Goal: Task Accomplishment & Management: Manage account settings

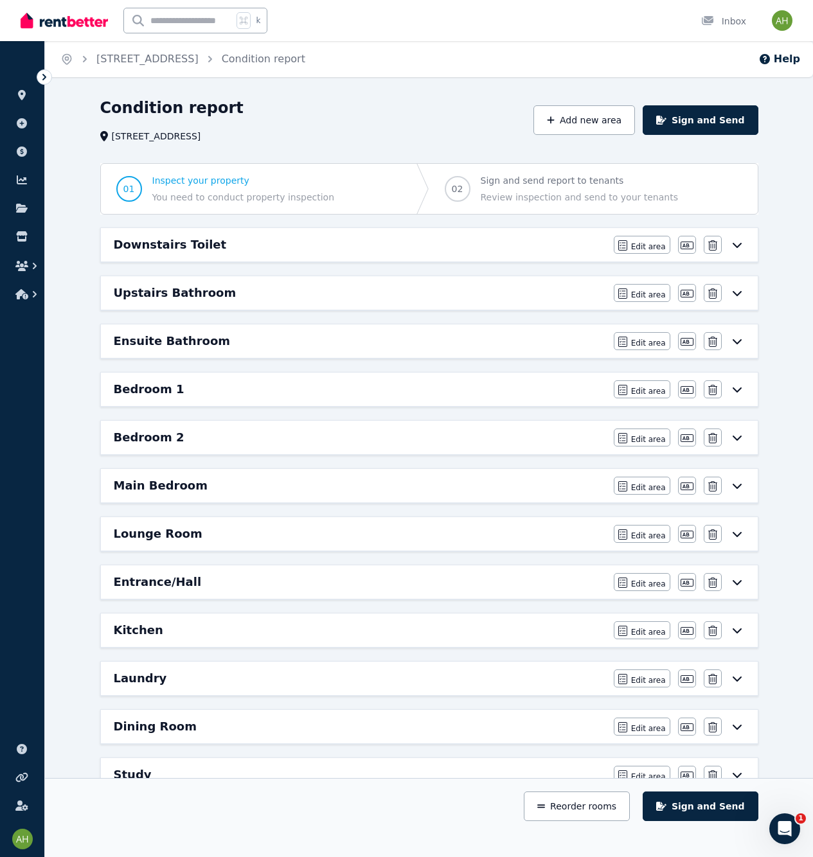
click at [741, 240] on icon at bounding box center [736, 245] width 15 height 10
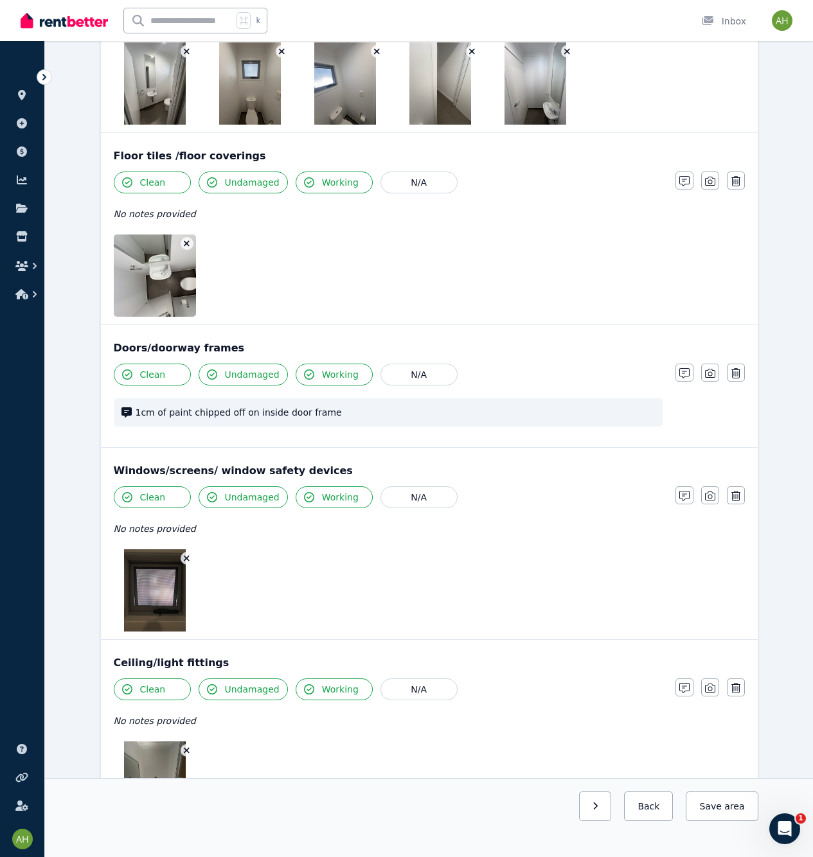
scroll to position [306, 0]
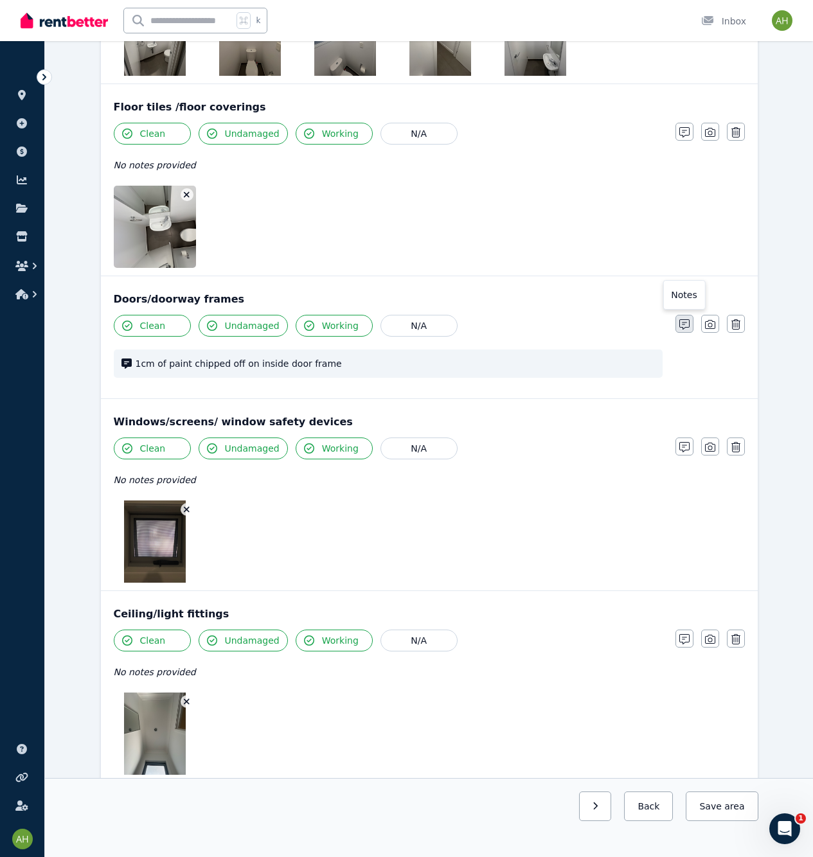
click at [688, 323] on icon "button" at bounding box center [684, 324] width 10 height 10
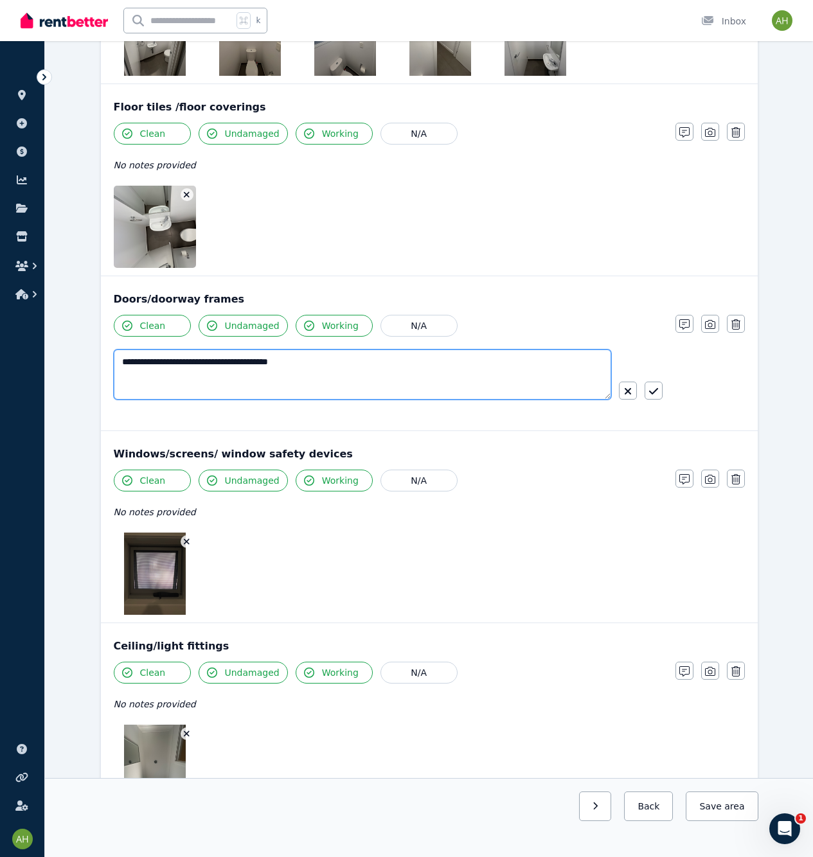
drag, startPoint x: 502, startPoint y: 368, endPoint x: 222, endPoint y: 363, distance: 279.6
click at [222, 363] on textarea "**********" at bounding box center [362, 375] width 497 height 50
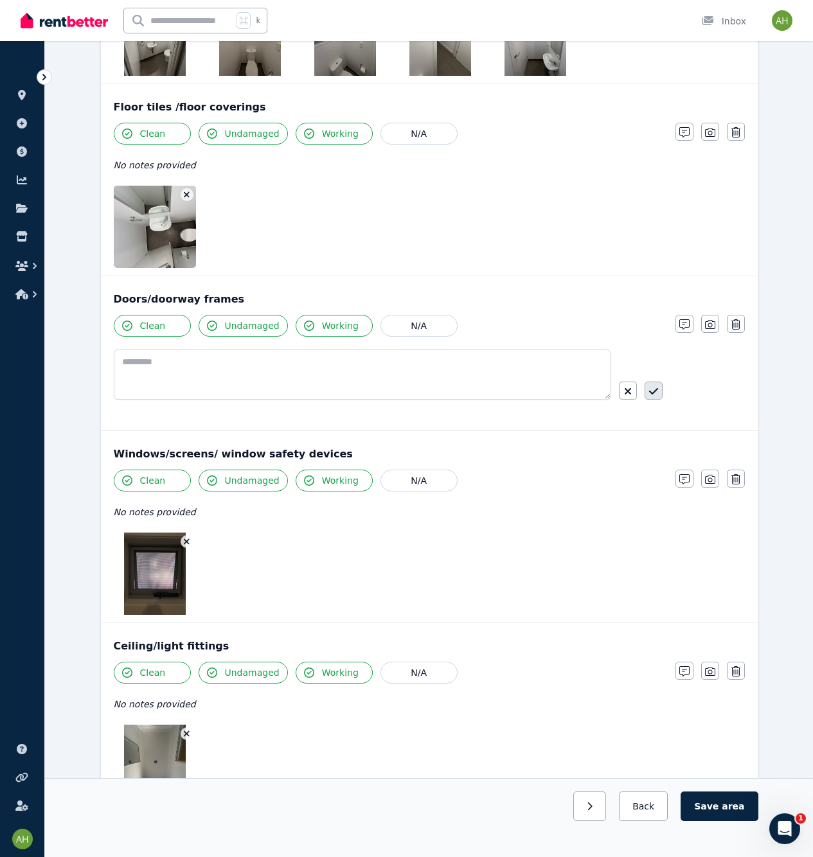
click at [656, 391] on icon "button" at bounding box center [653, 391] width 9 height 10
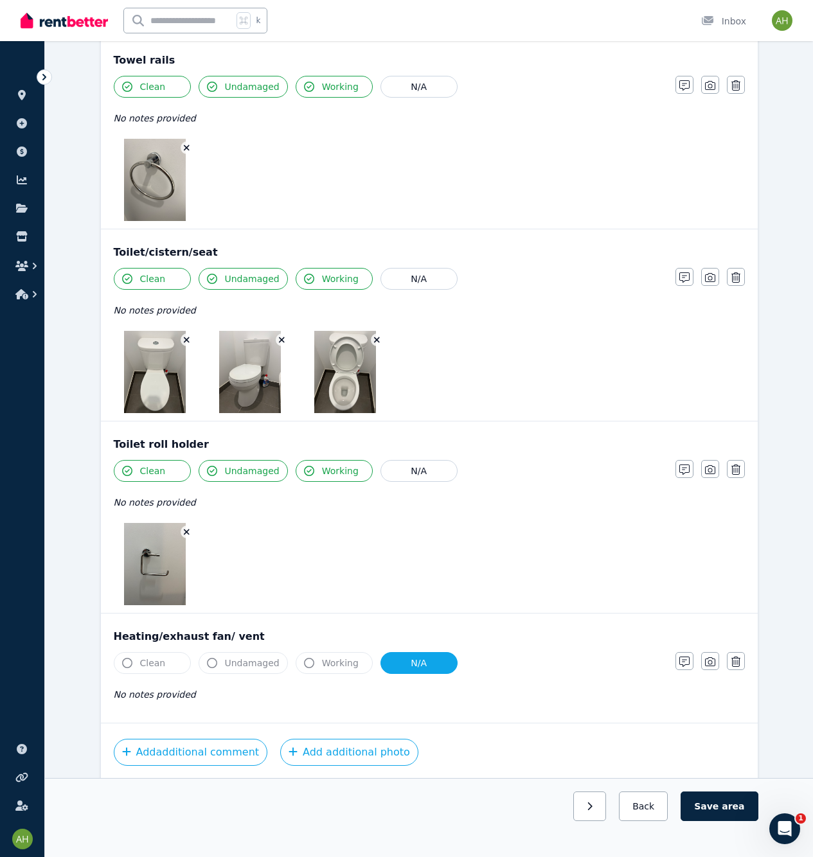
scroll to position [1890, 0]
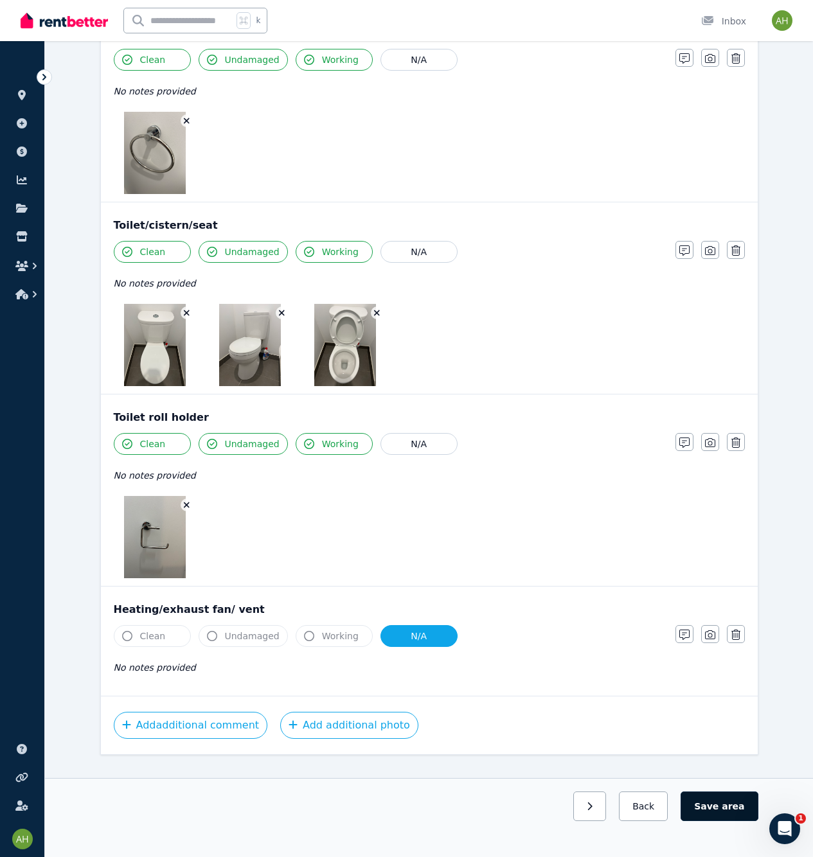
click at [722, 821] on button "Save area" at bounding box center [719, 807] width 77 height 30
click at [645, 821] on button "Back" at bounding box center [644, 807] width 60 height 30
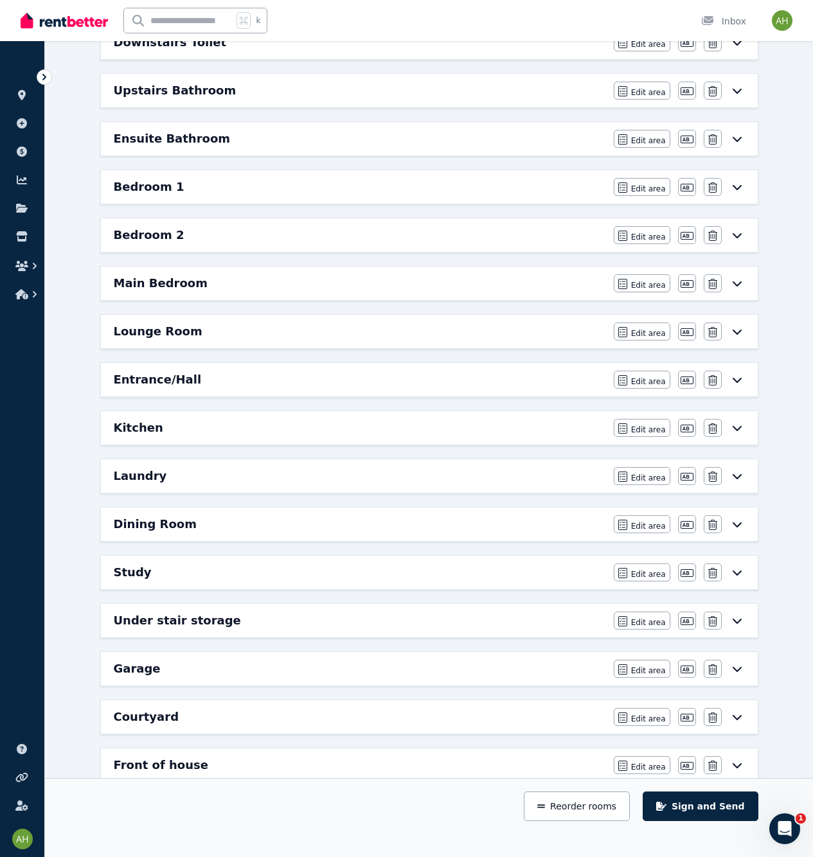
scroll to position [0, 0]
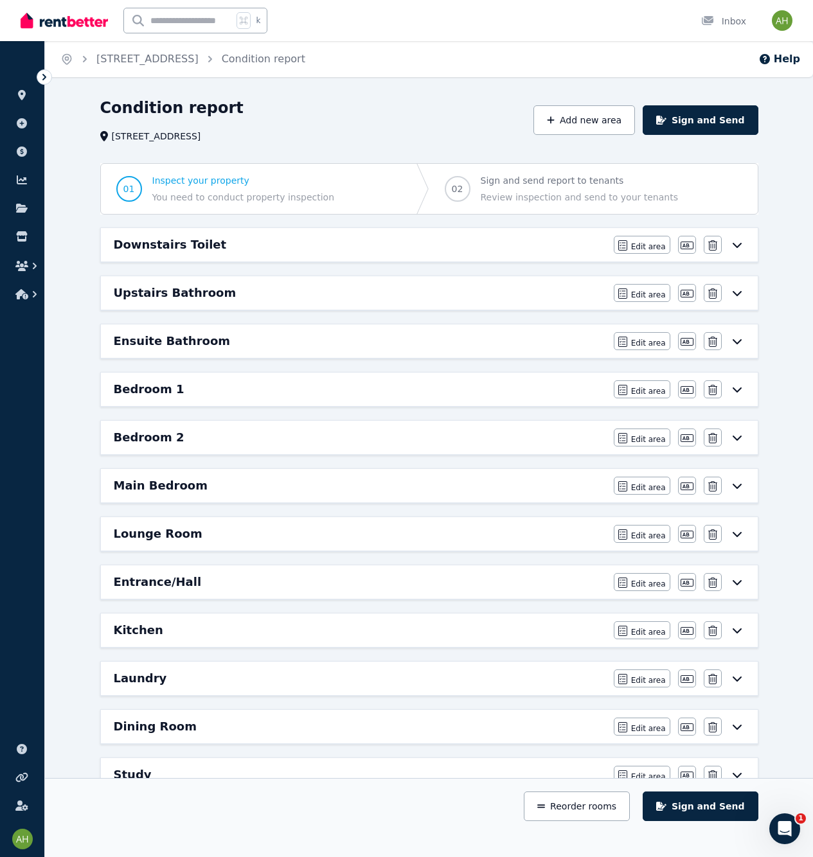
click at [738, 292] on icon at bounding box center [736, 293] width 15 height 10
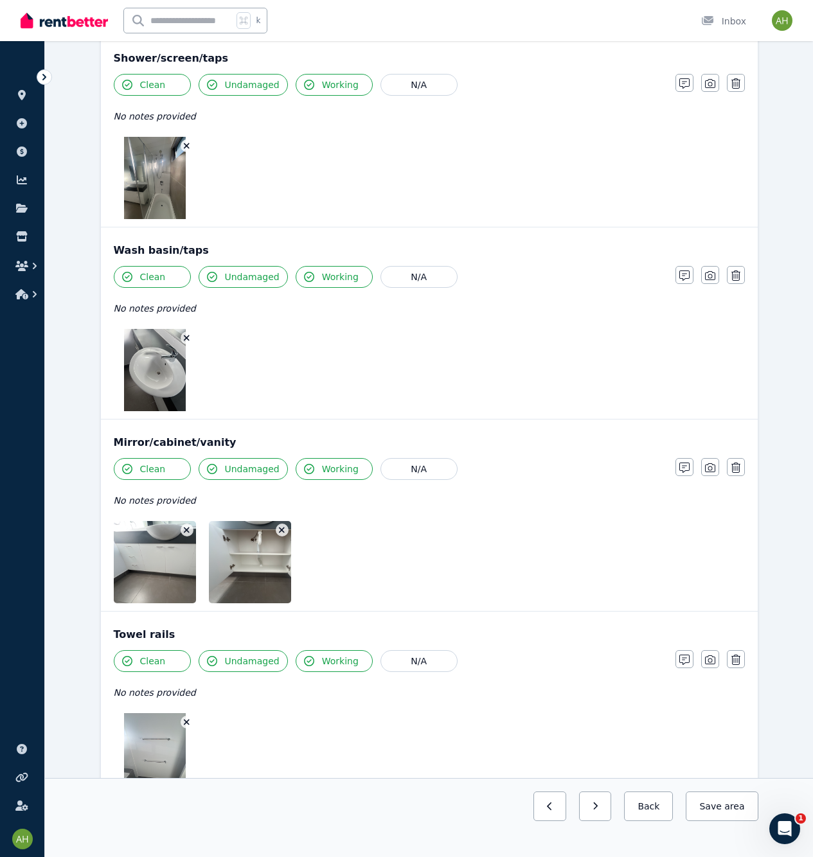
scroll to position [1972, 0]
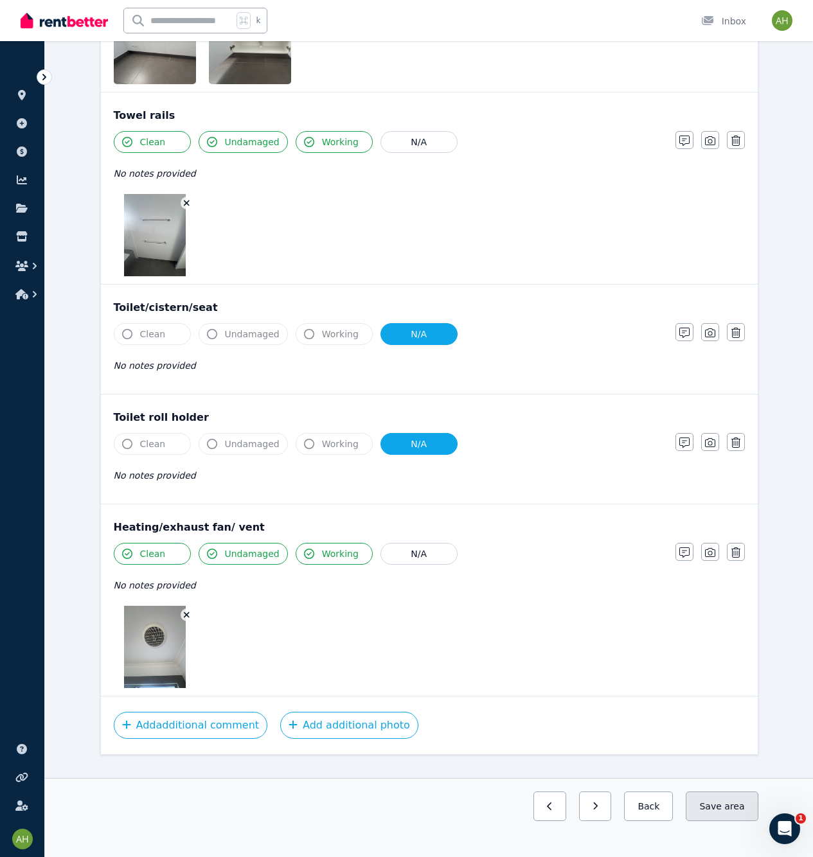
click at [735, 813] on span "area" at bounding box center [734, 806] width 20 height 13
click at [655, 821] on button "Back" at bounding box center [644, 807] width 60 height 30
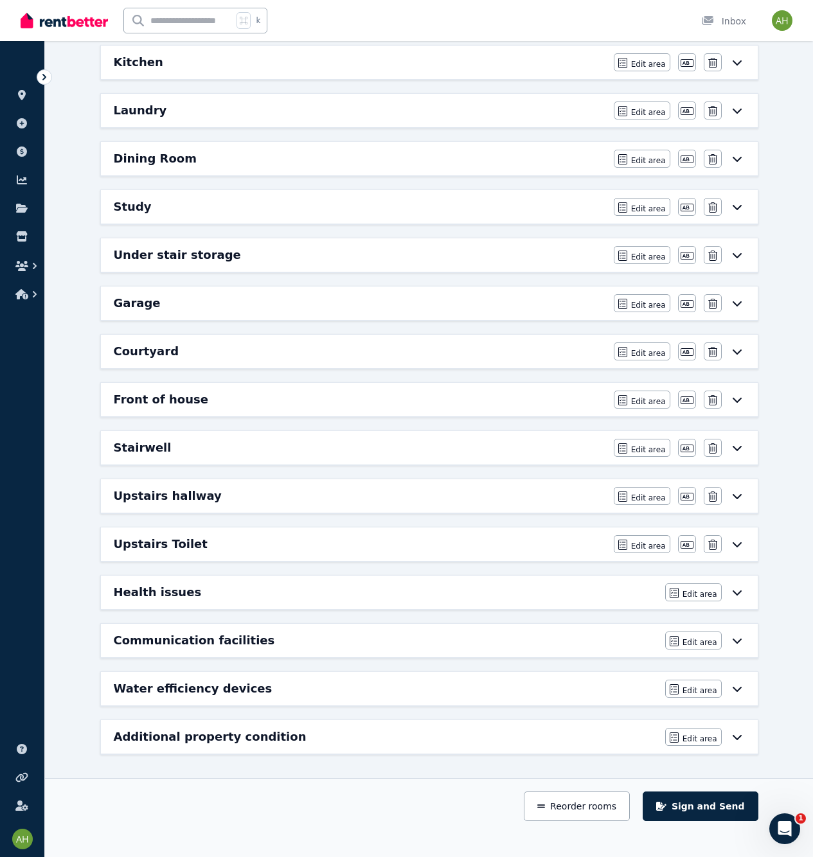
scroll to position [545, 0]
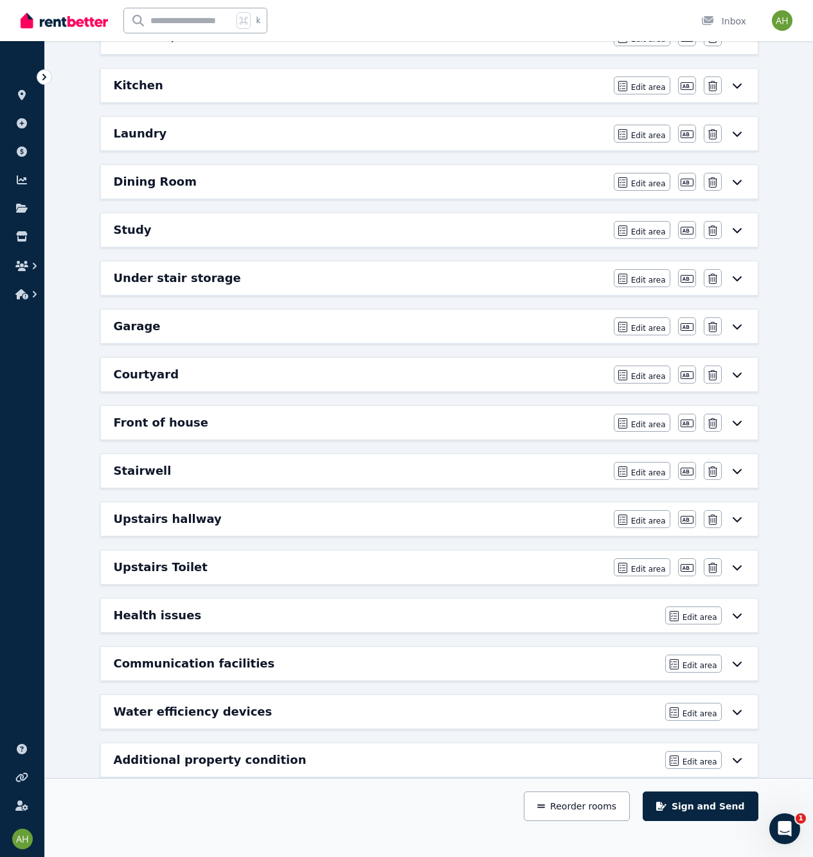
click at [738, 760] on icon at bounding box center [736, 760] width 15 height 10
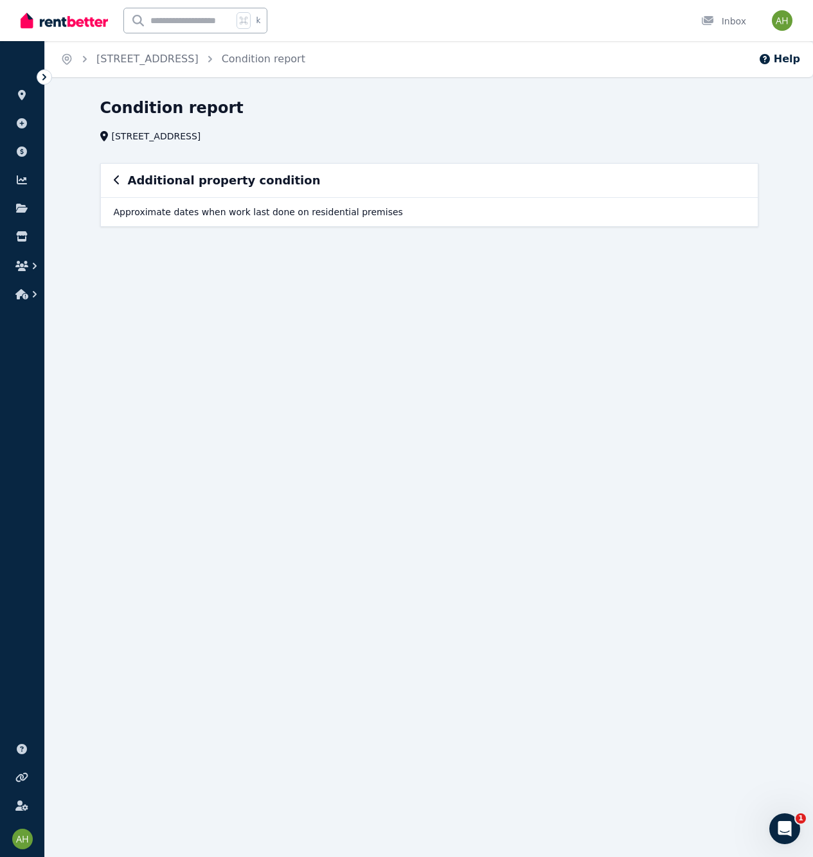
scroll to position [0, 0]
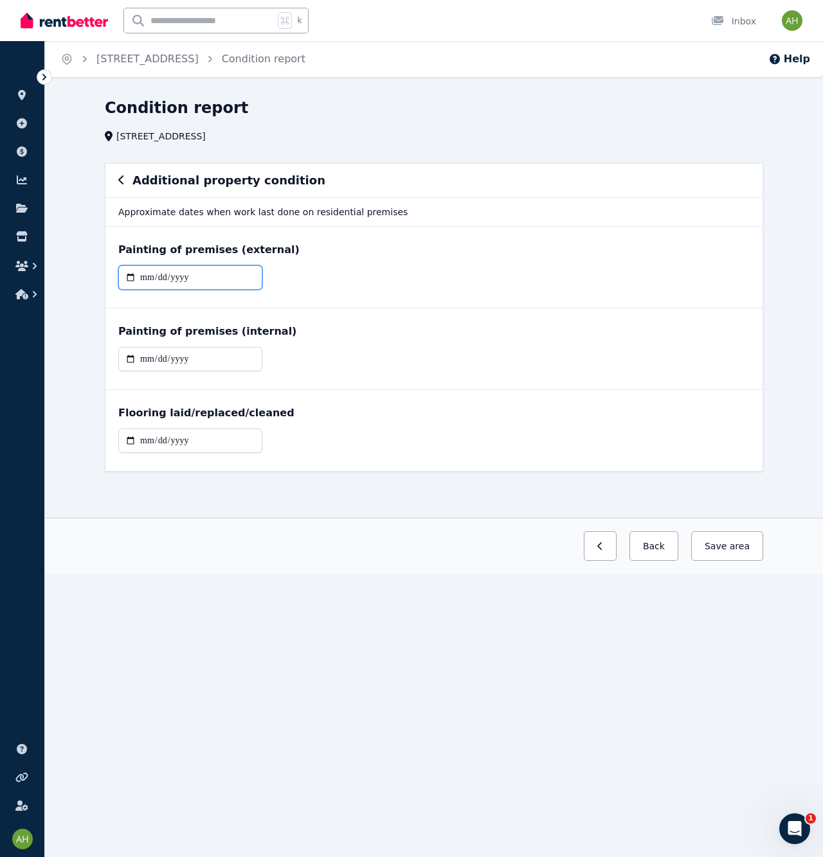
click at [148, 280] on input "date" at bounding box center [190, 277] width 144 height 24
click at [148, 359] on input "date" at bounding box center [190, 359] width 144 height 24
type input "**********"
click at [142, 279] on input "date" at bounding box center [190, 277] width 144 height 24
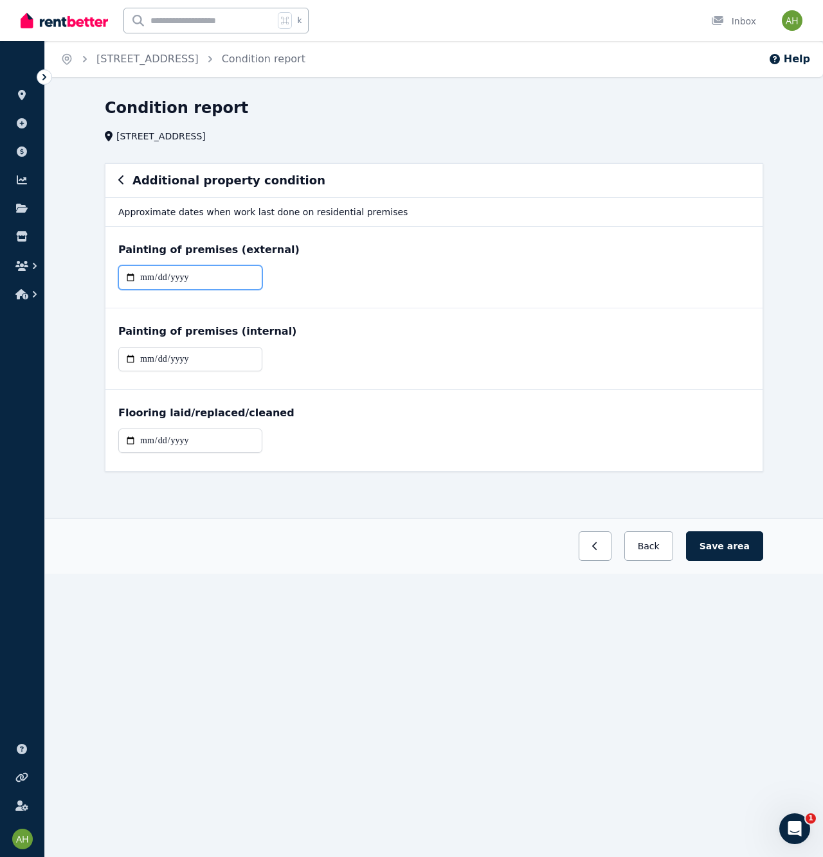
type input "**********"
click at [145, 446] on input "date" at bounding box center [190, 441] width 144 height 24
type input "**********"
click at [722, 546] on button "Save area" at bounding box center [724, 546] width 77 height 30
click at [664, 551] on button "Back" at bounding box center [648, 546] width 60 height 30
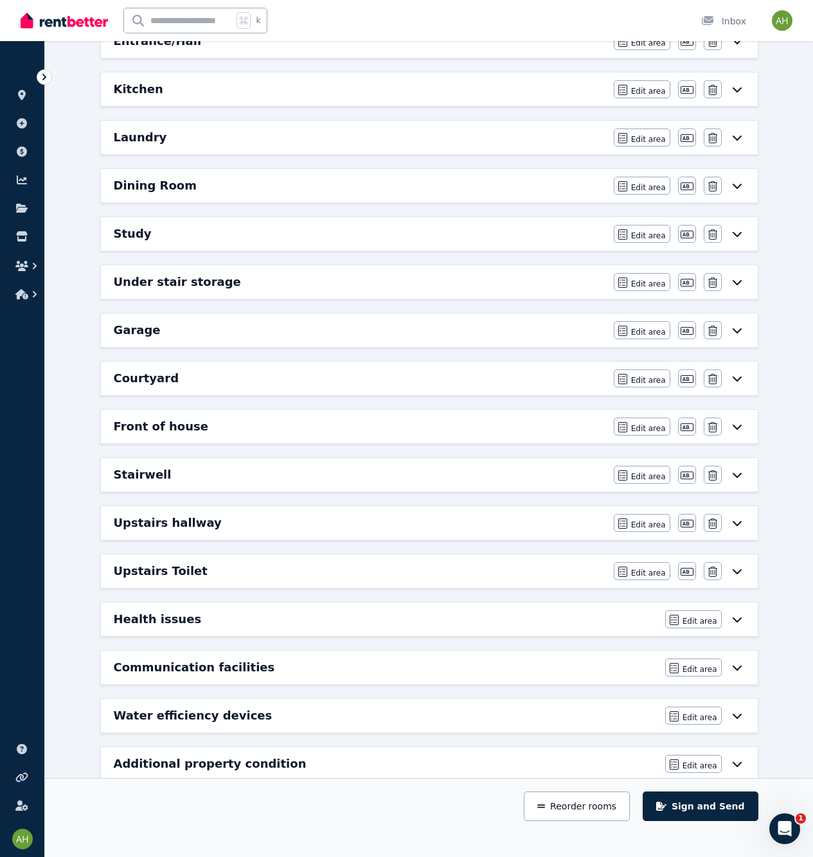
scroll to position [545, 0]
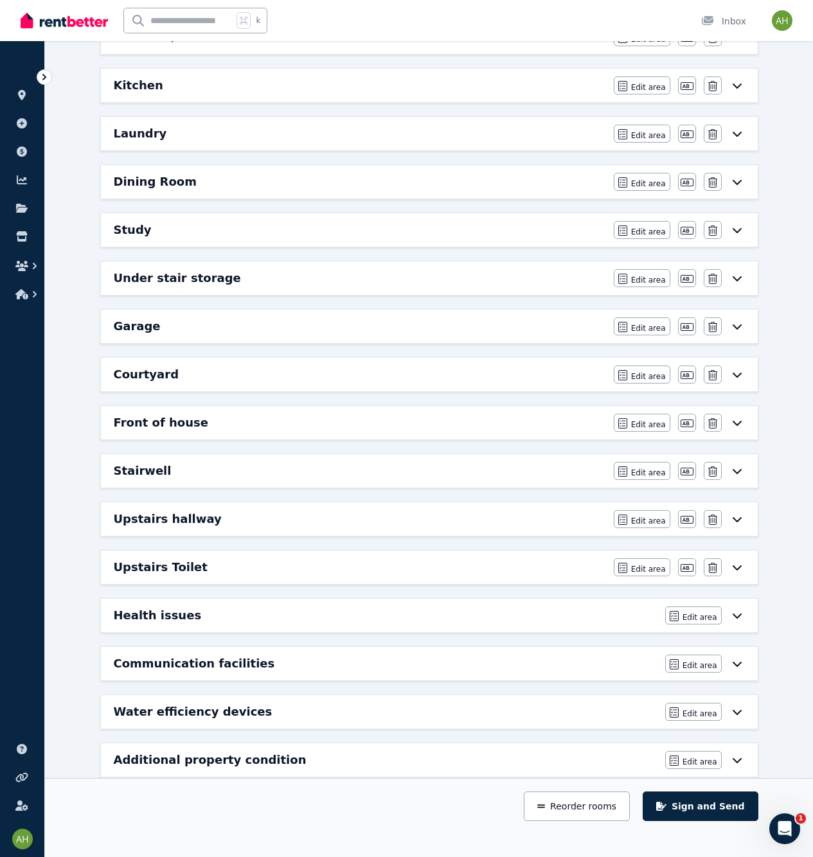
click at [738, 757] on icon at bounding box center [736, 760] width 15 height 10
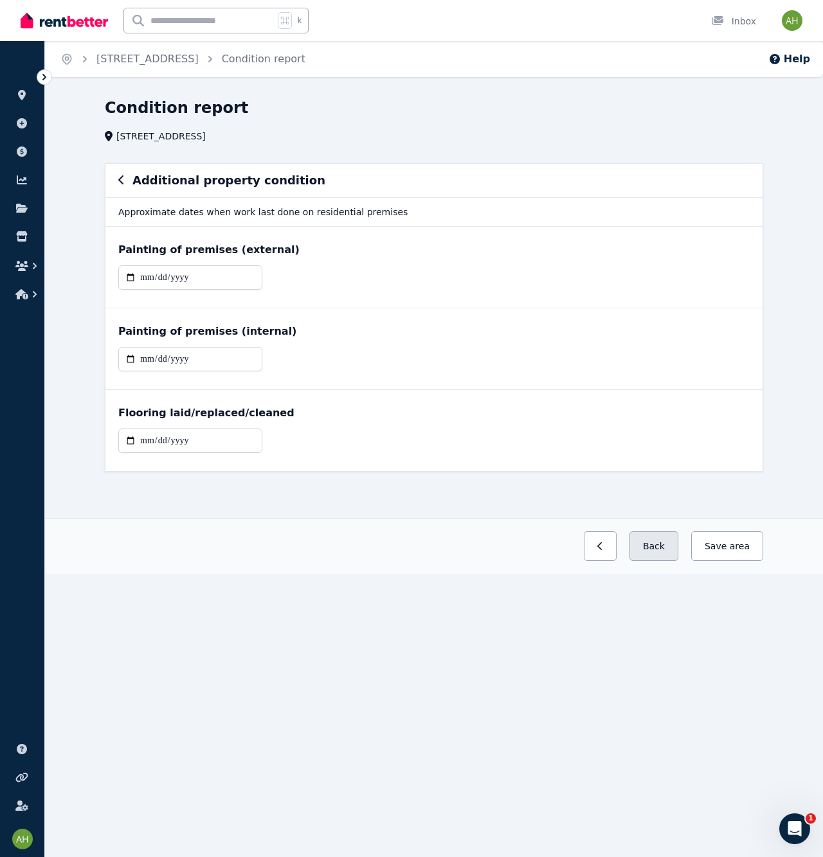
click at [649, 551] on button "Back" at bounding box center [653, 546] width 49 height 30
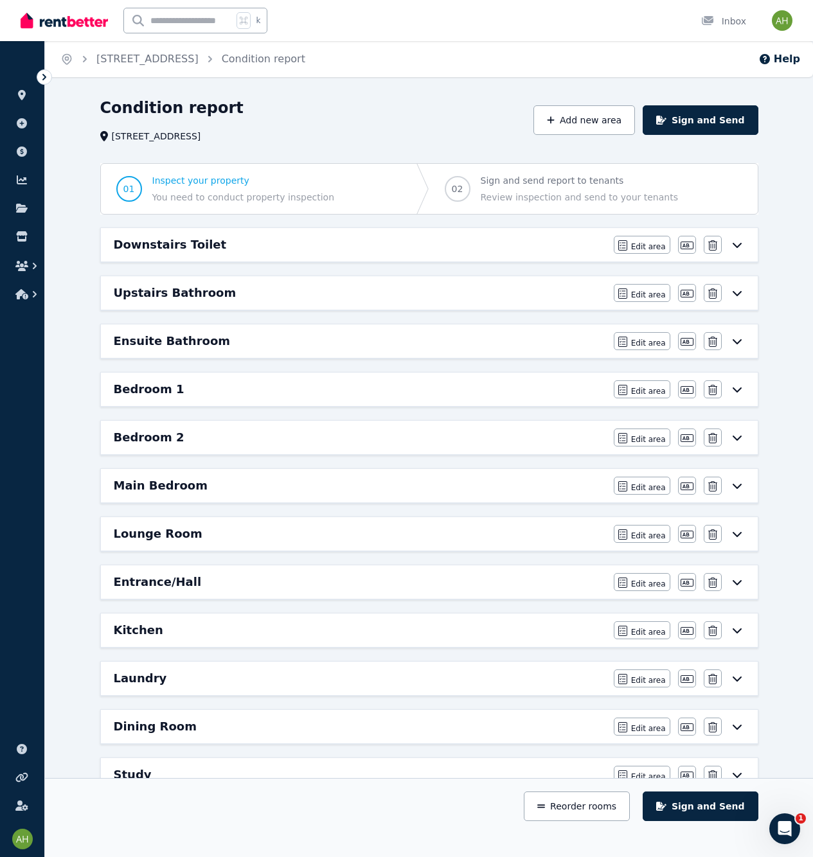
scroll to position [545, 0]
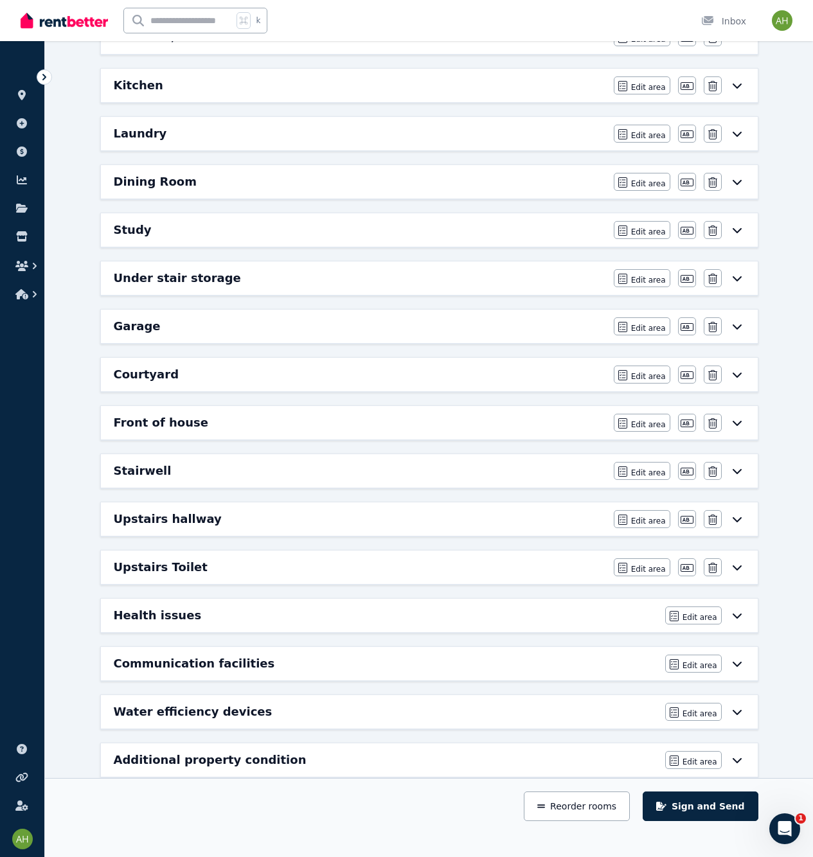
click at [738, 709] on icon at bounding box center [736, 712] width 15 height 10
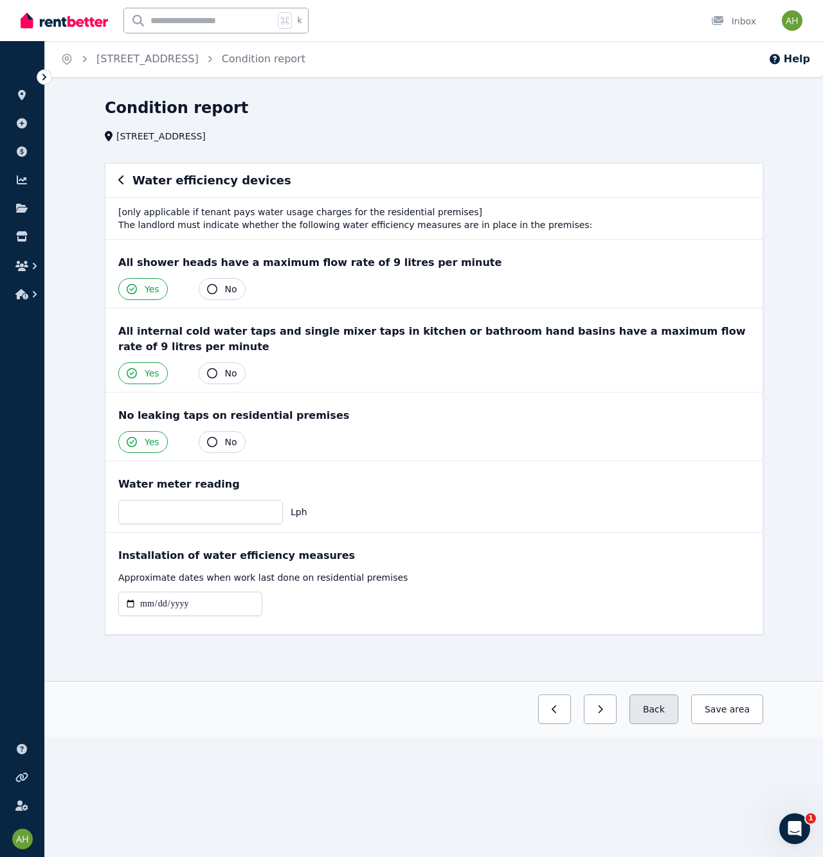
click at [666, 717] on button "Back" at bounding box center [653, 710] width 49 height 30
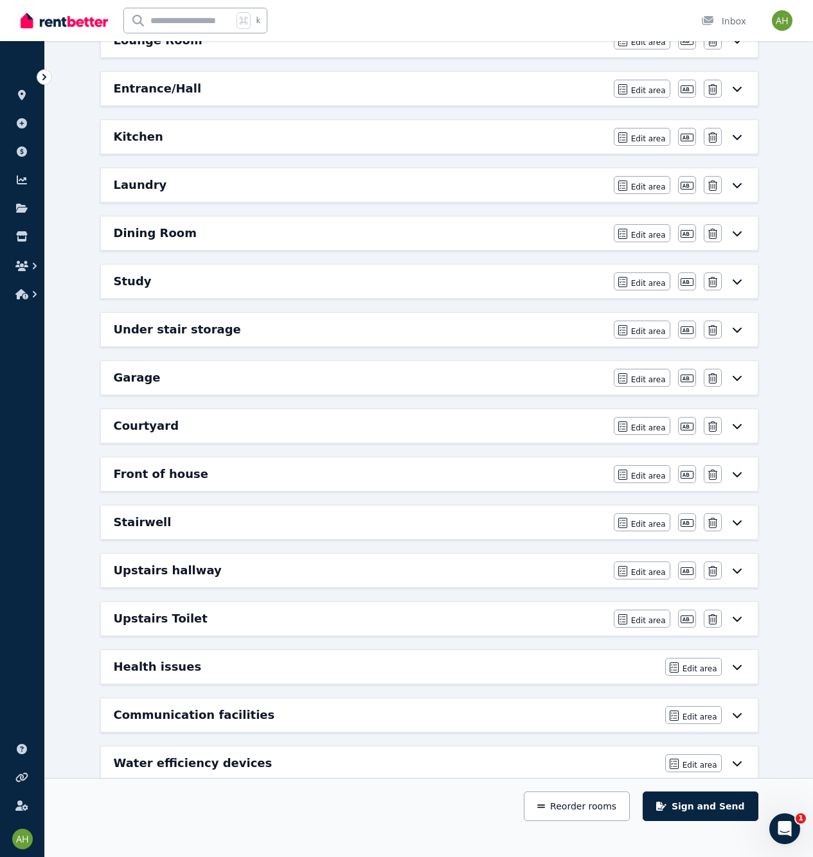
scroll to position [494, 0]
click at [733, 666] on icon at bounding box center [736, 666] width 9 height 5
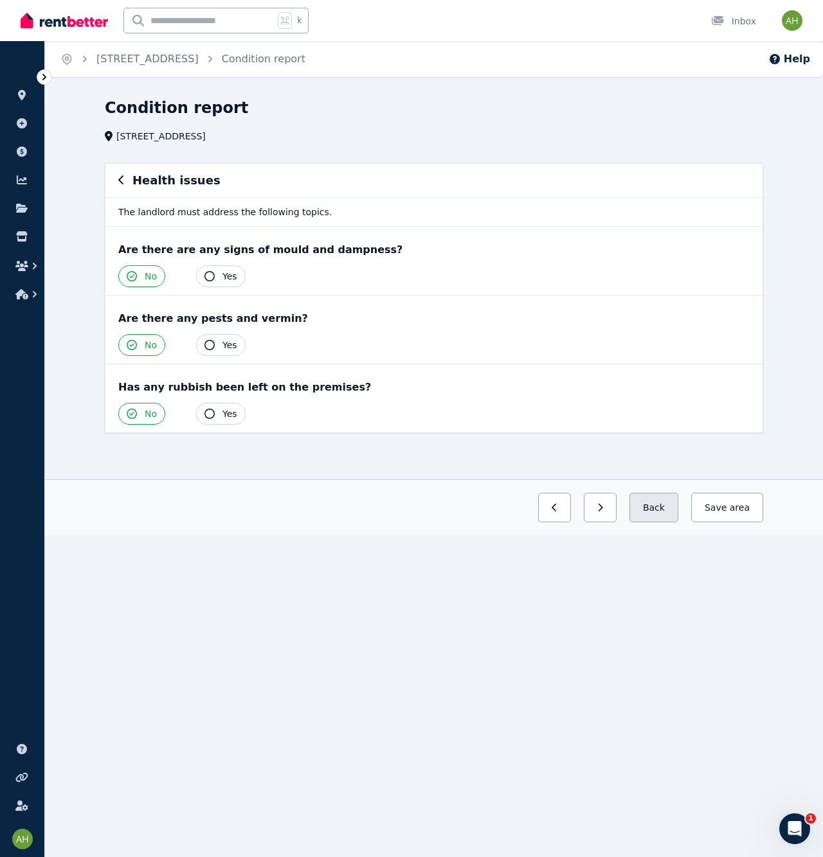
click at [666, 512] on button "Back" at bounding box center [653, 508] width 49 height 30
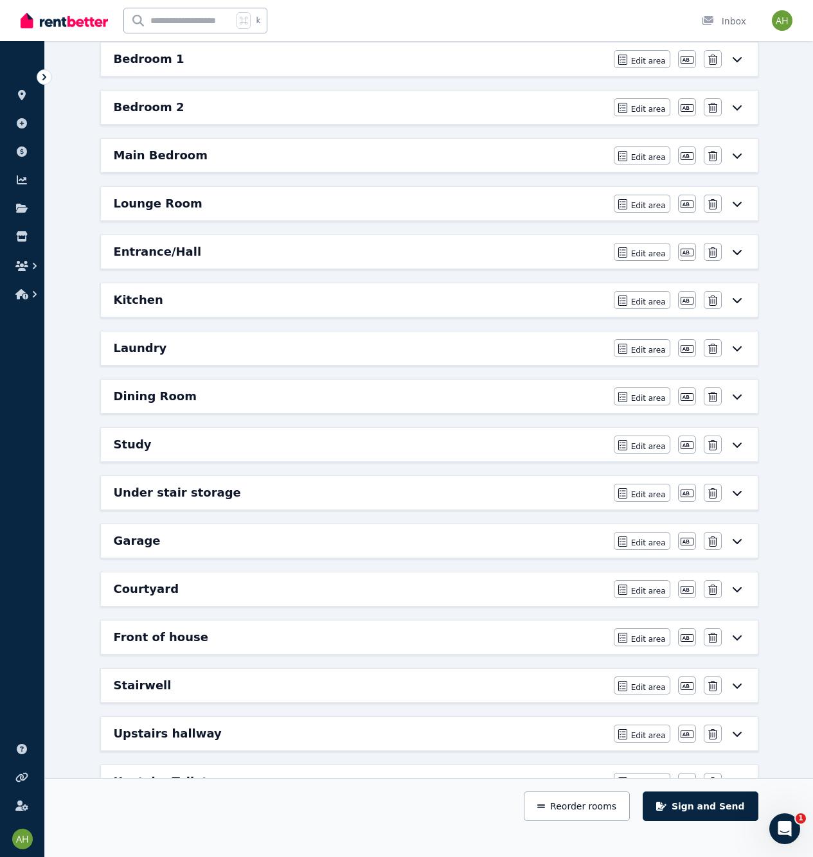
scroll to position [545, 0]
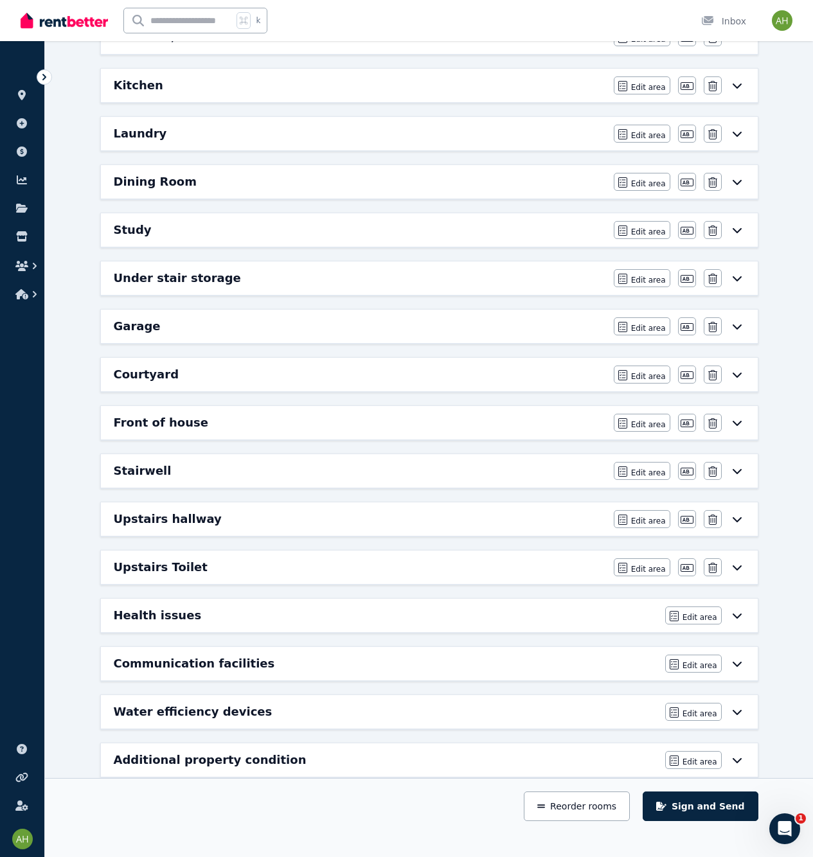
click at [601, 662] on div "Communication facilities" at bounding box center [386, 664] width 544 height 18
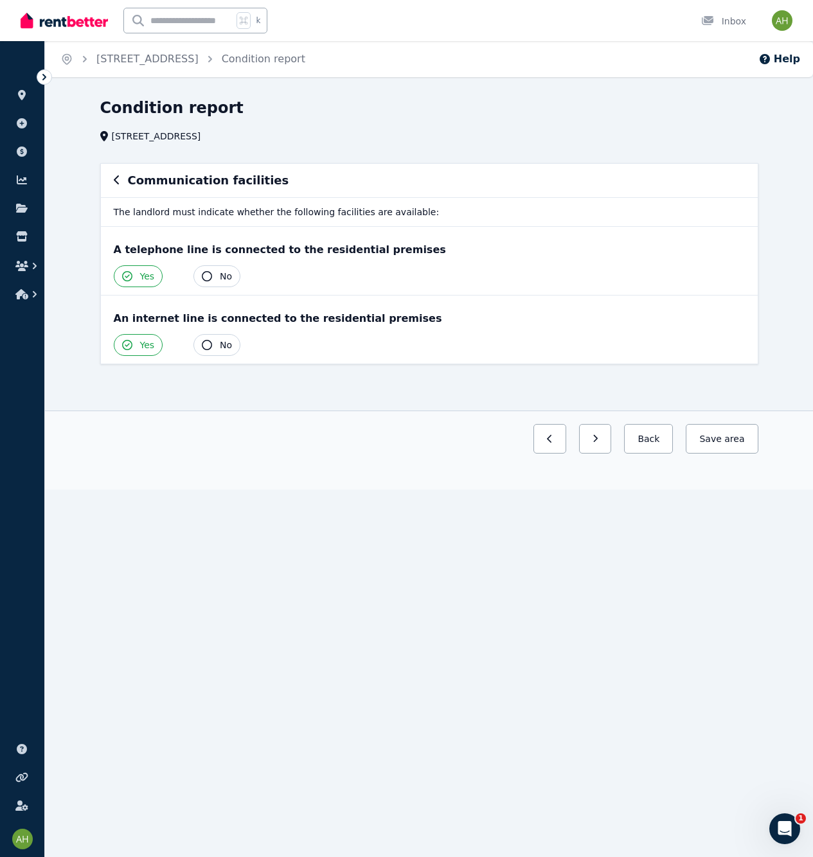
scroll to position [0, 0]
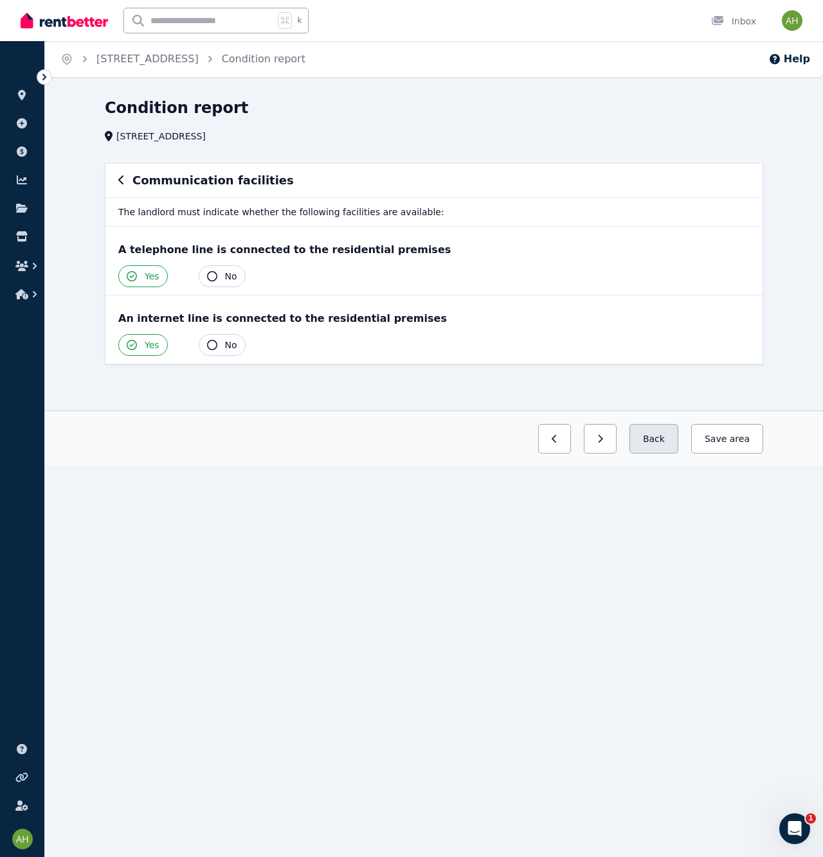
click at [668, 441] on button "Back" at bounding box center [653, 439] width 49 height 30
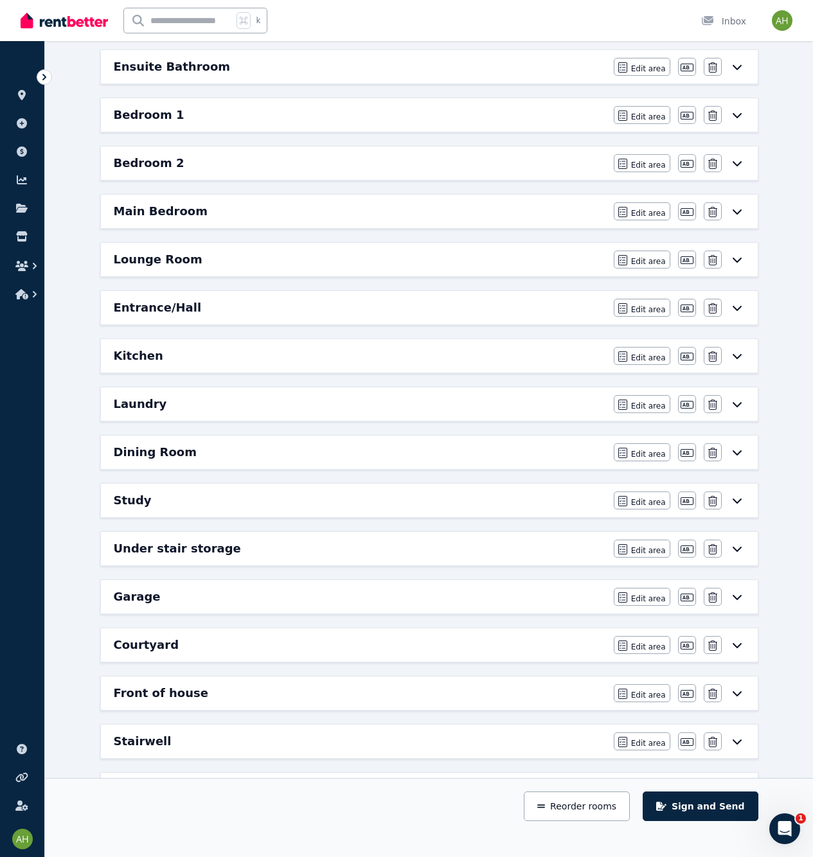
scroll to position [545, 0]
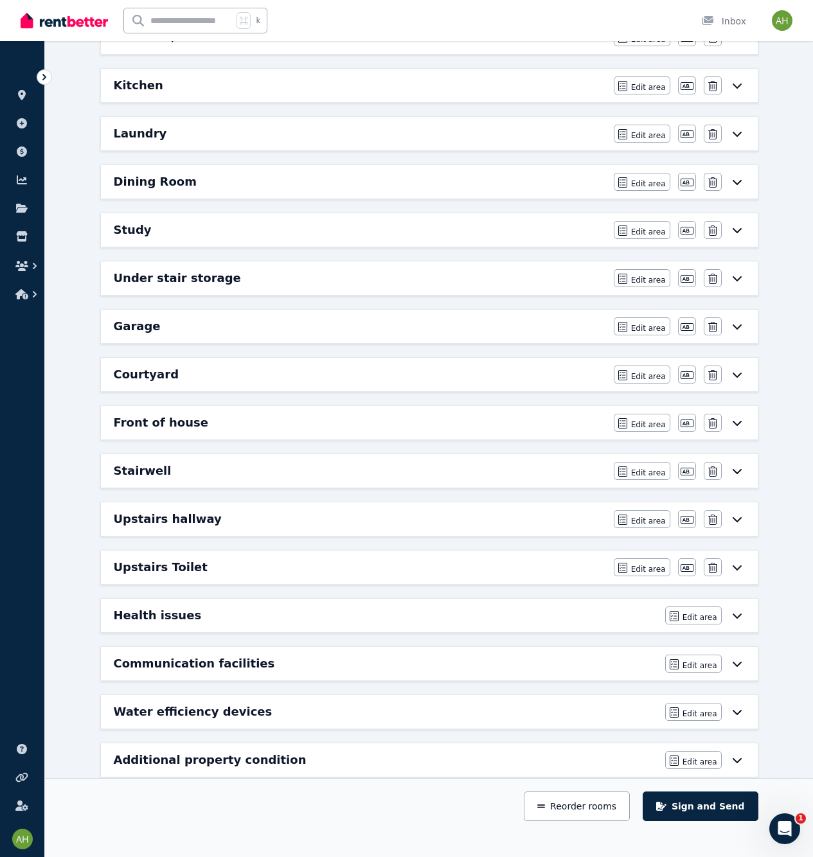
click at [736, 616] on icon at bounding box center [736, 615] width 15 height 10
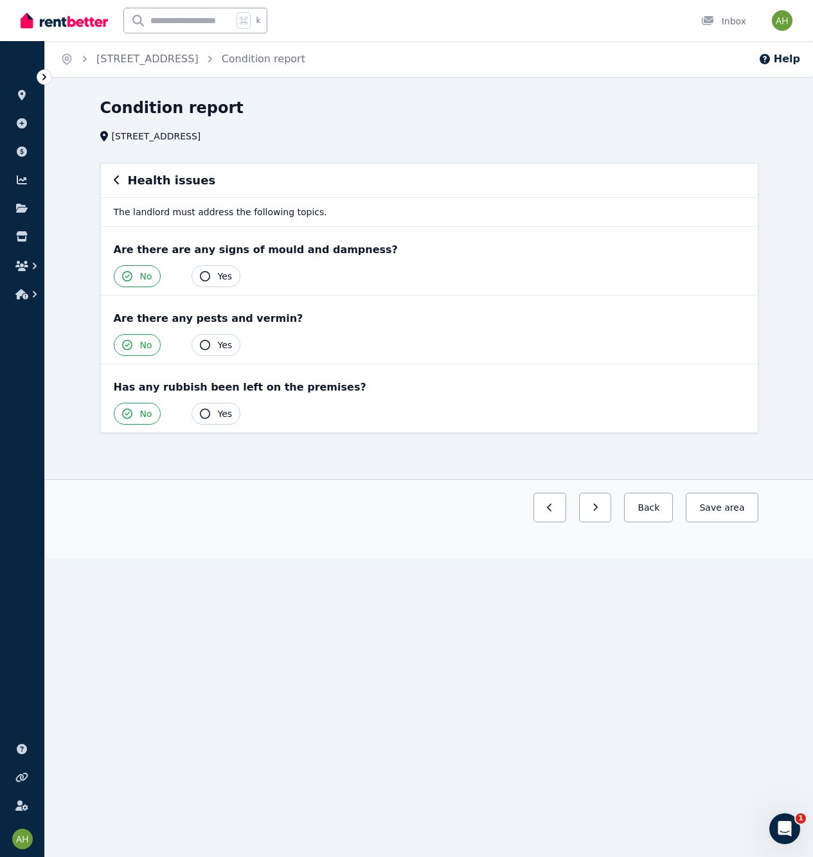
scroll to position [0, 0]
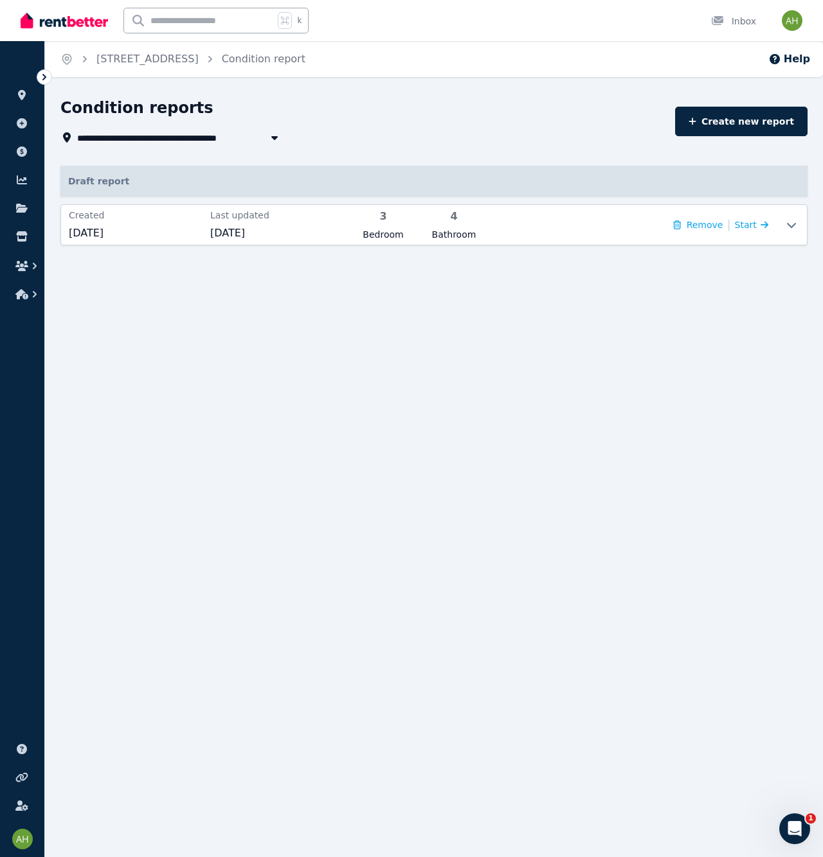
click at [229, 202] on div "Draft report Created [DATE] Last updated [DATE] 3 Bedroom 4 Bathroom Remove | S…" at bounding box center [433, 206] width 747 height 80
click at [749, 228] on span "Start" at bounding box center [740, 225] width 22 height 10
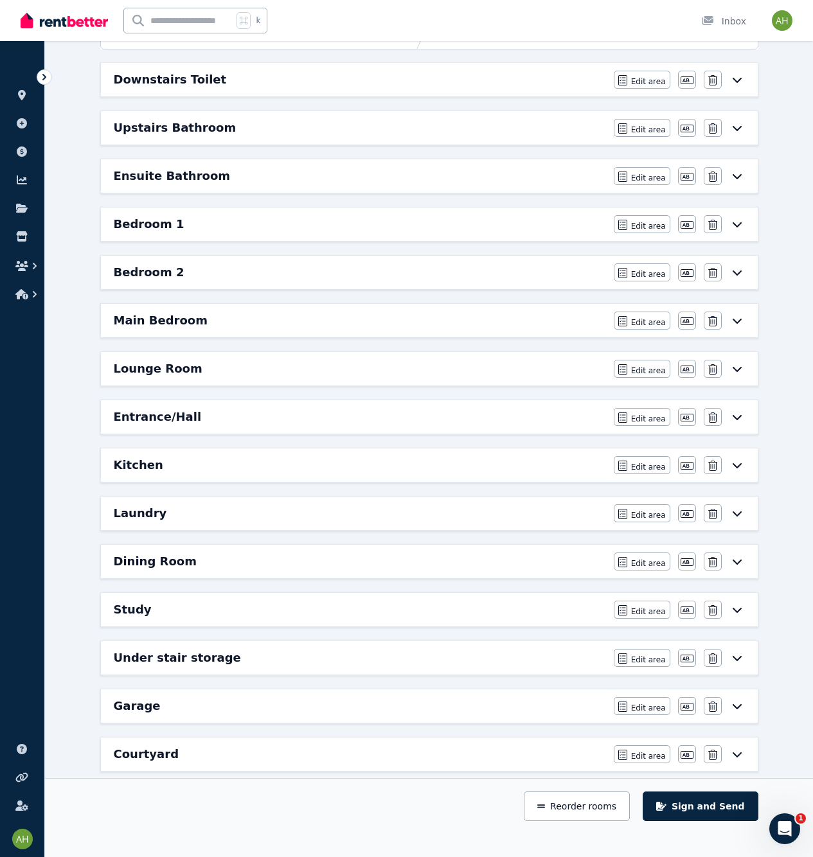
scroll to position [545, 0]
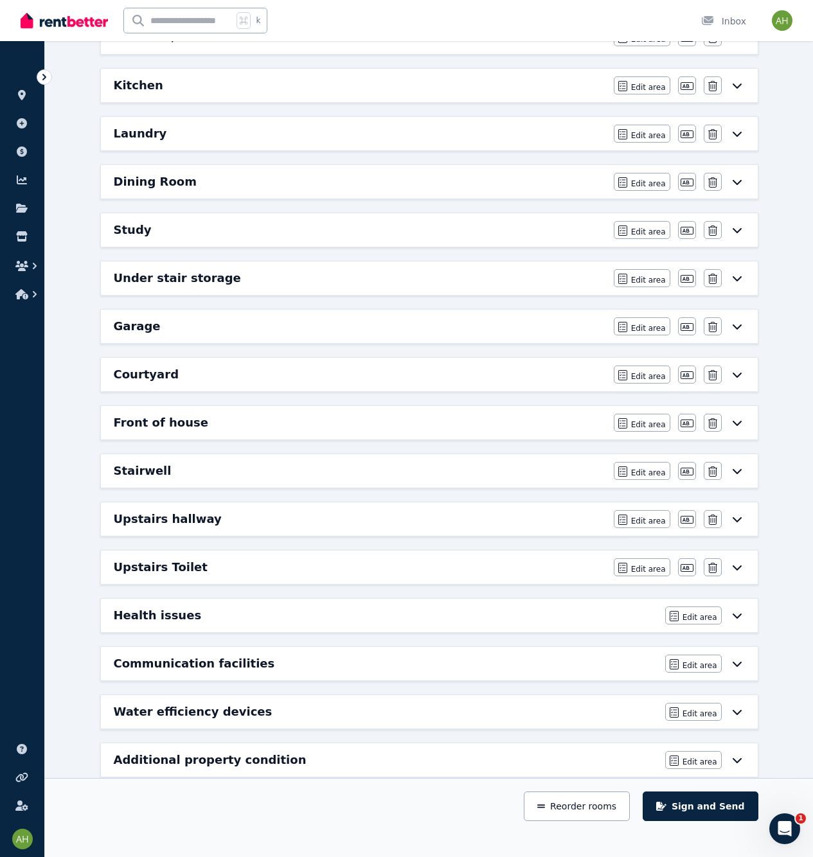
click at [739, 664] on icon at bounding box center [736, 664] width 15 height 10
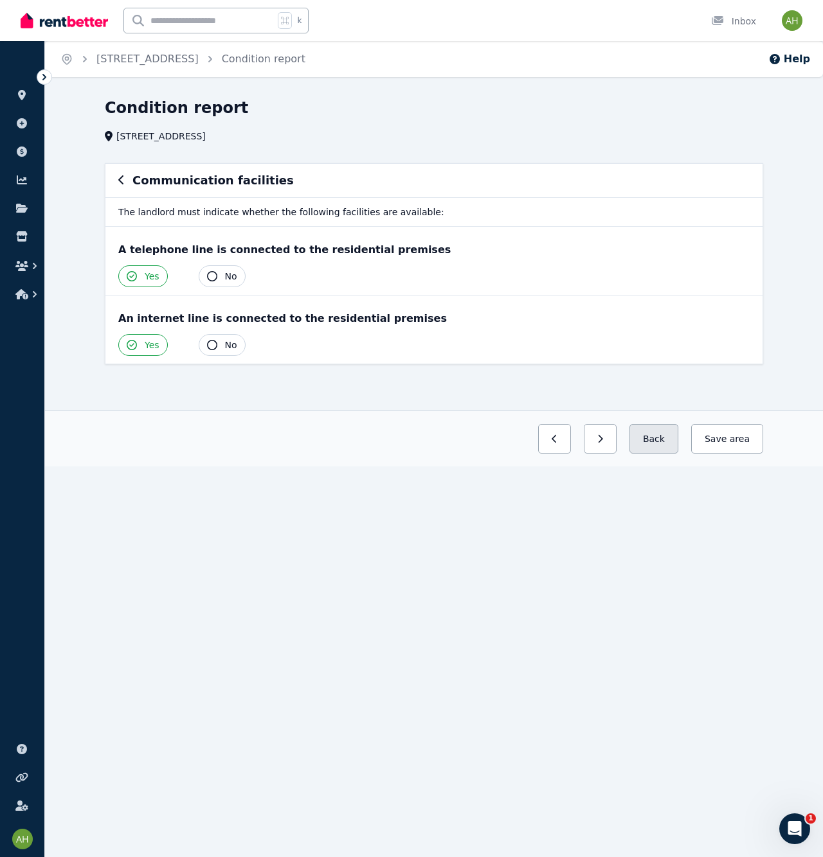
click at [659, 441] on button "Back" at bounding box center [653, 439] width 49 height 30
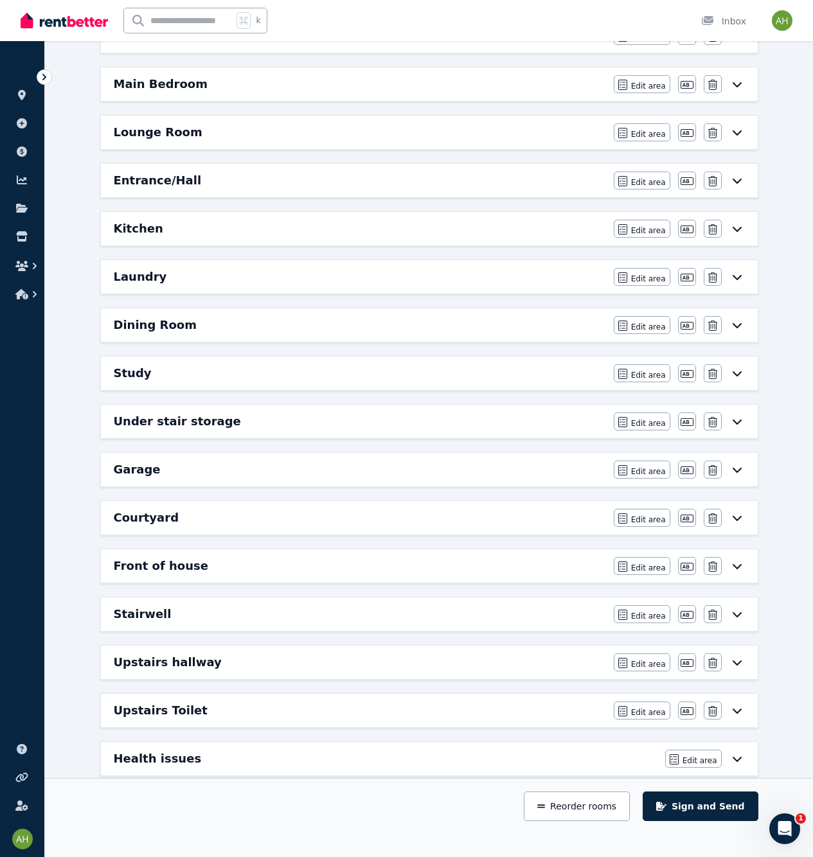
scroll to position [545, 0]
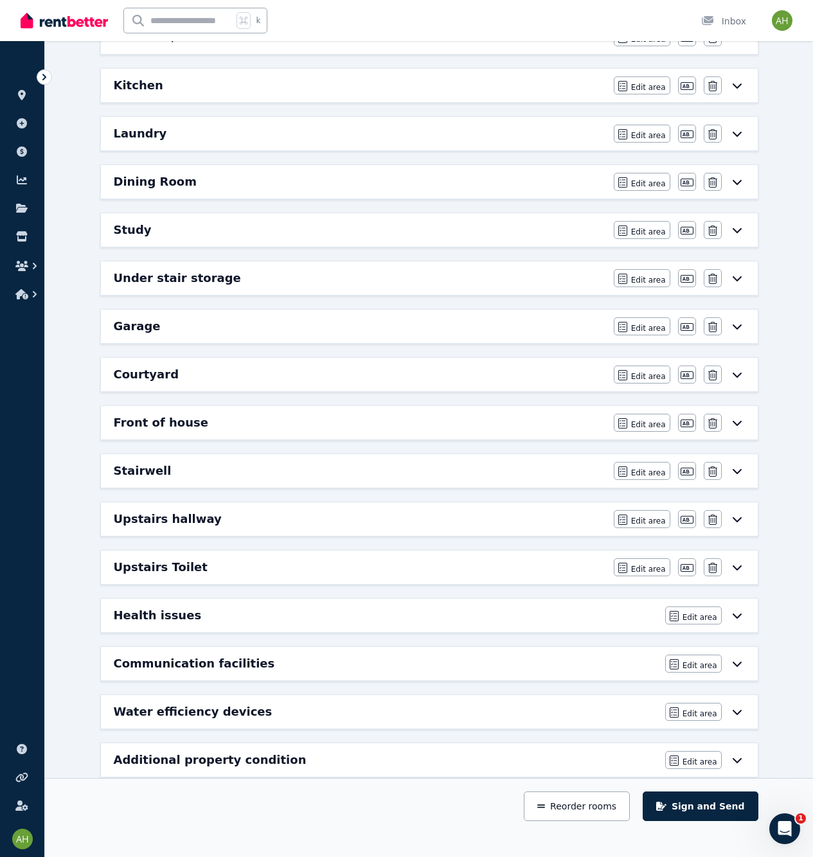
click at [737, 710] on icon at bounding box center [736, 712] width 15 height 10
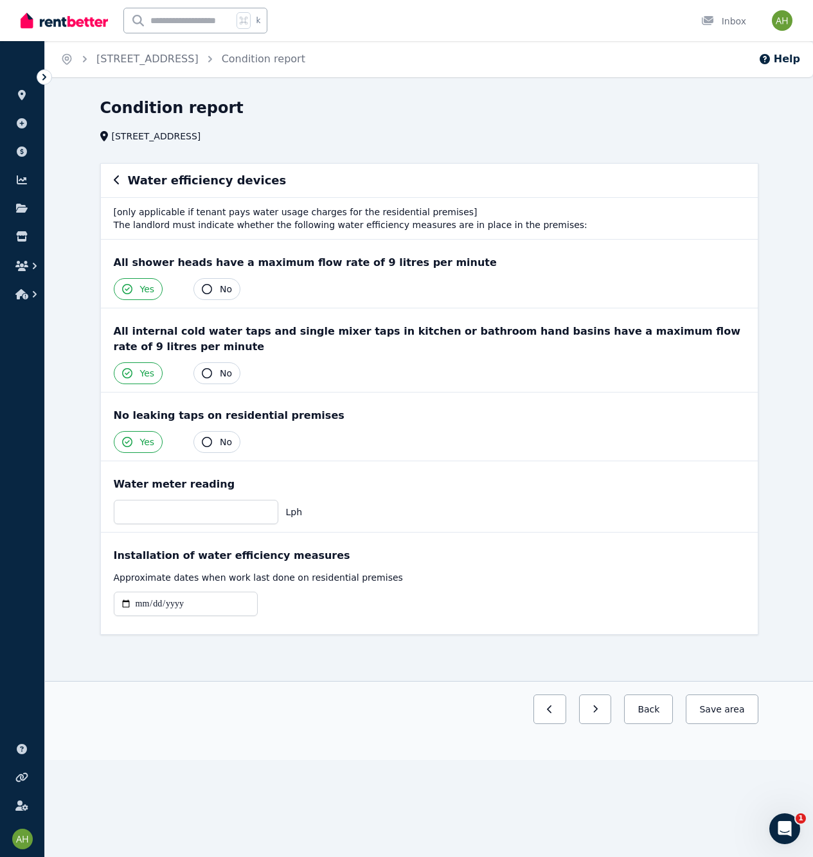
scroll to position [0, 0]
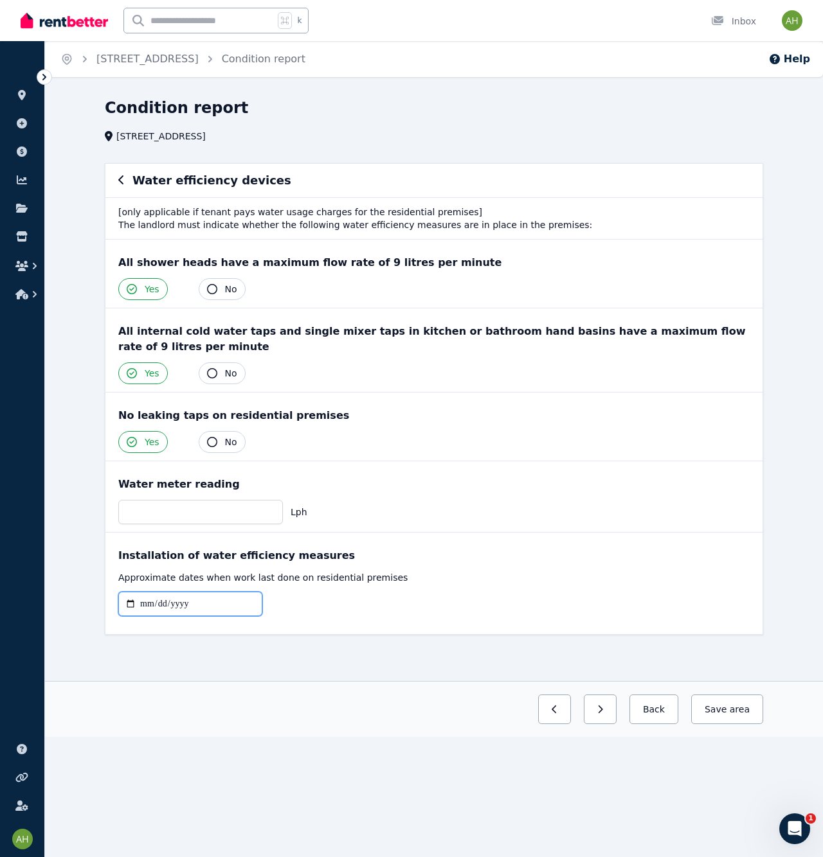
click at [147, 600] on input "date" at bounding box center [190, 604] width 144 height 24
type input "**********"
click at [632, 587] on div "**********" at bounding box center [433, 584] width 657 height 102
click at [720, 704] on button "Save area" at bounding box center [724, 710] width 77 height 30
click at [660, 709] on button "Back" at bounding box center [648, 710] width 60 height 30
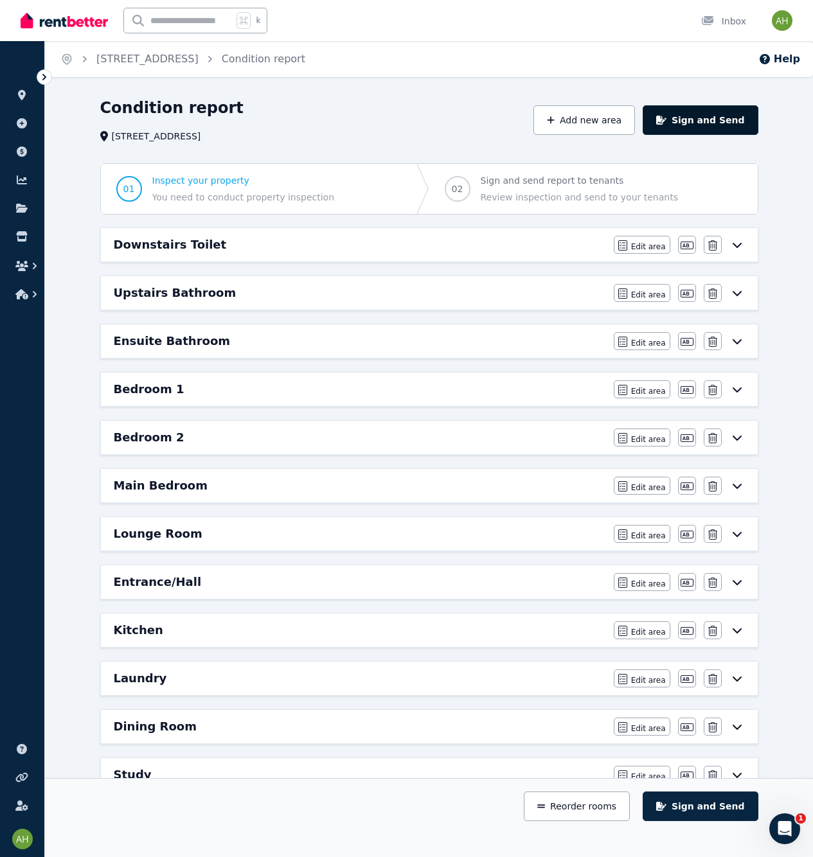
click at [727, 126] on button "Sign and Send" at bounding box center [700, 120] width 115 height 30
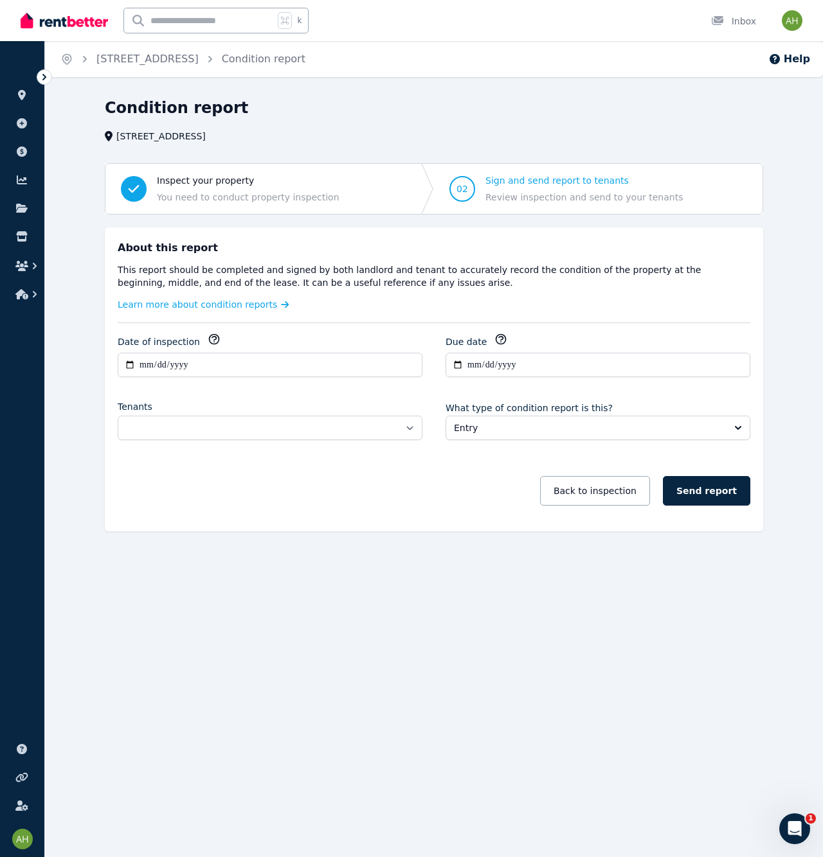
click at [499, 341] on icon "button" at bounding box center [500, 339] width 13 height 13
click at [470, 366] on input "**********" at bounding box center [597, 365] width 305 height 24
type input "**********"
click at [431, 506] on div "Back to inspection Send report" at bounding box center [434, 490] width 632 height 55
click at [398, 427] on select "**********" at bounding box center [270, 428] width 305 height 24
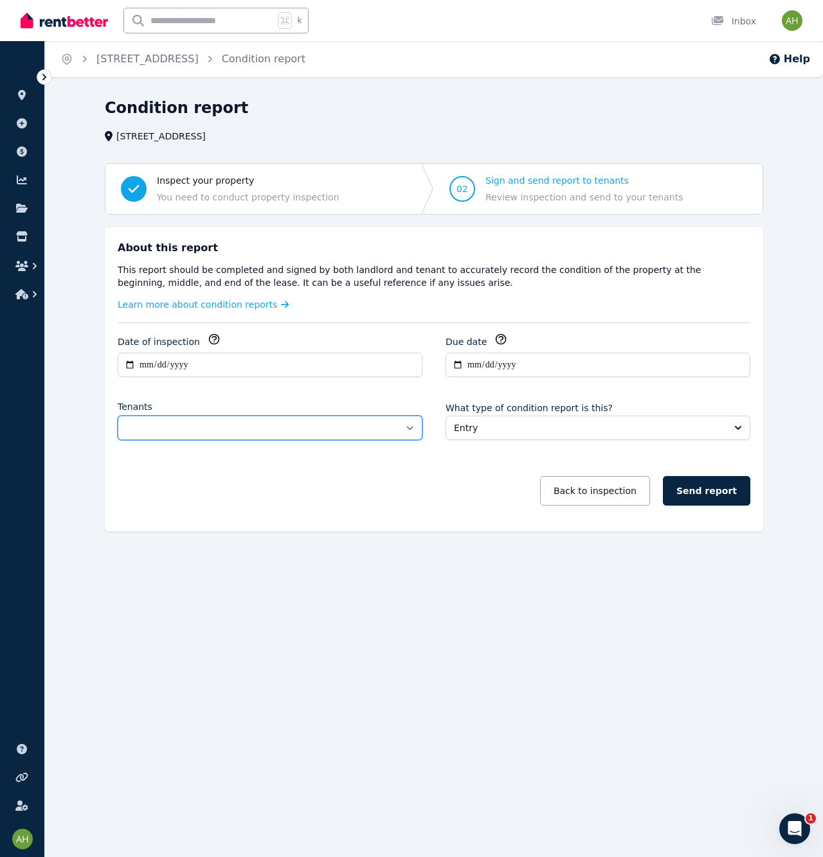
select select "**********"
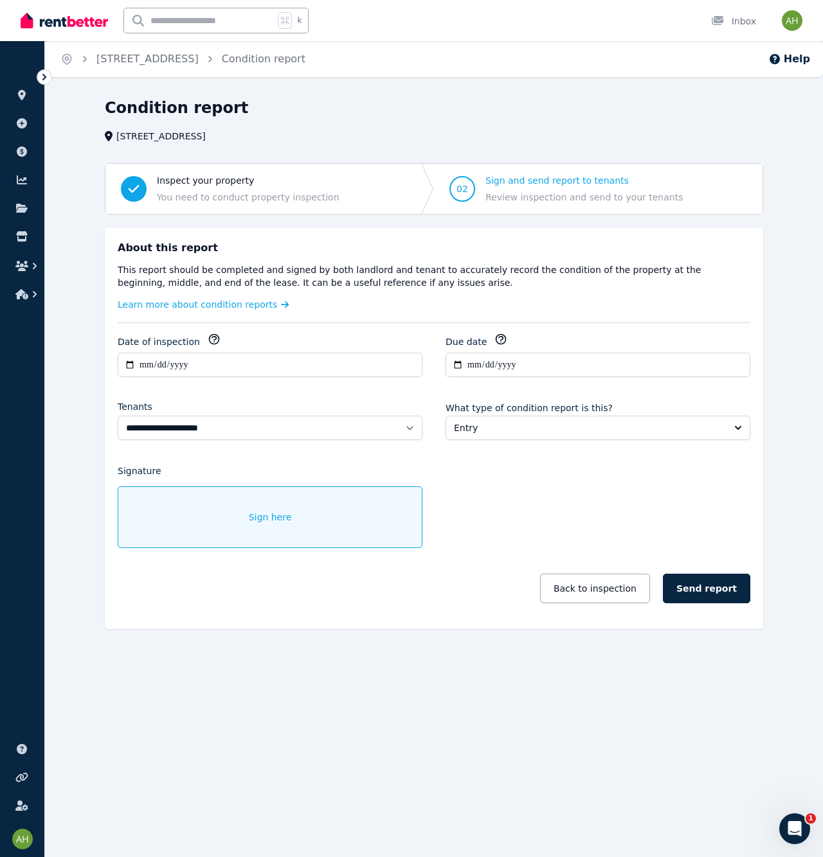
click at [262, 521] on span "Sign here" at bounding box center [270, 517] width 43 height 13
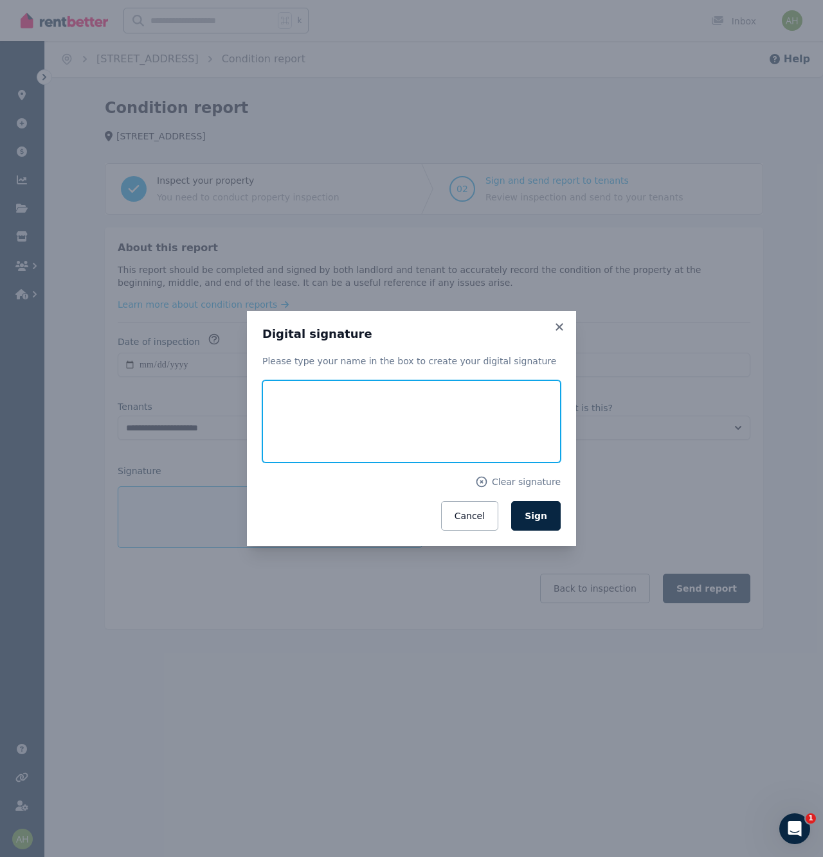
click at [334, 432] on input "text" at bounding box center [411, 421] width 298 height 82
type input "**********"
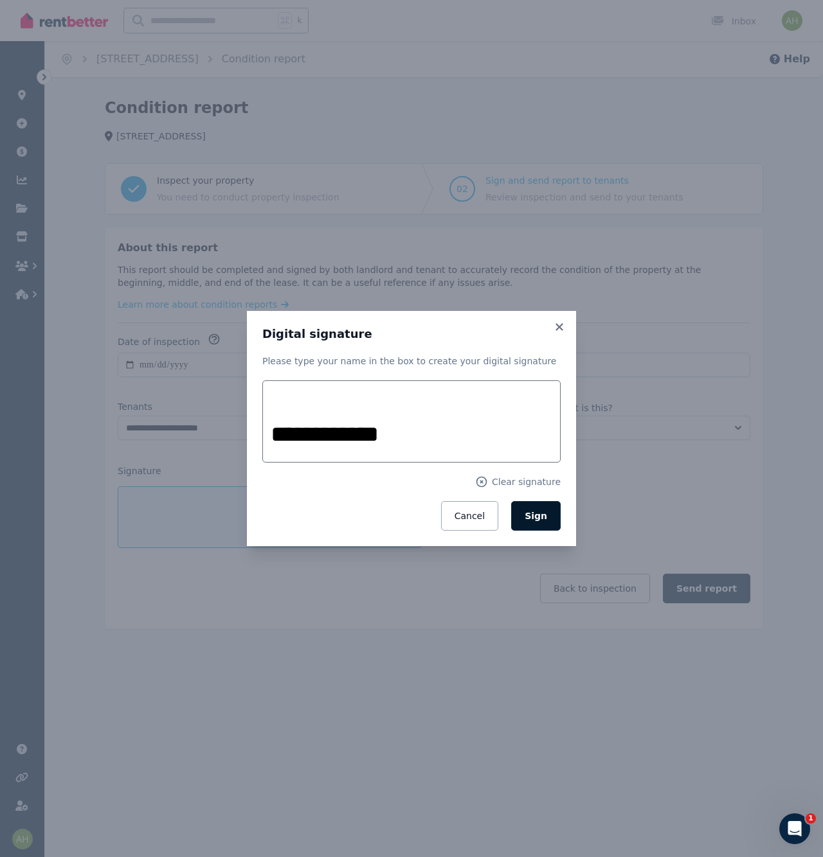
click at [524, 518] on button "Sign" at bounding box center [535, 516] width 49 height 30
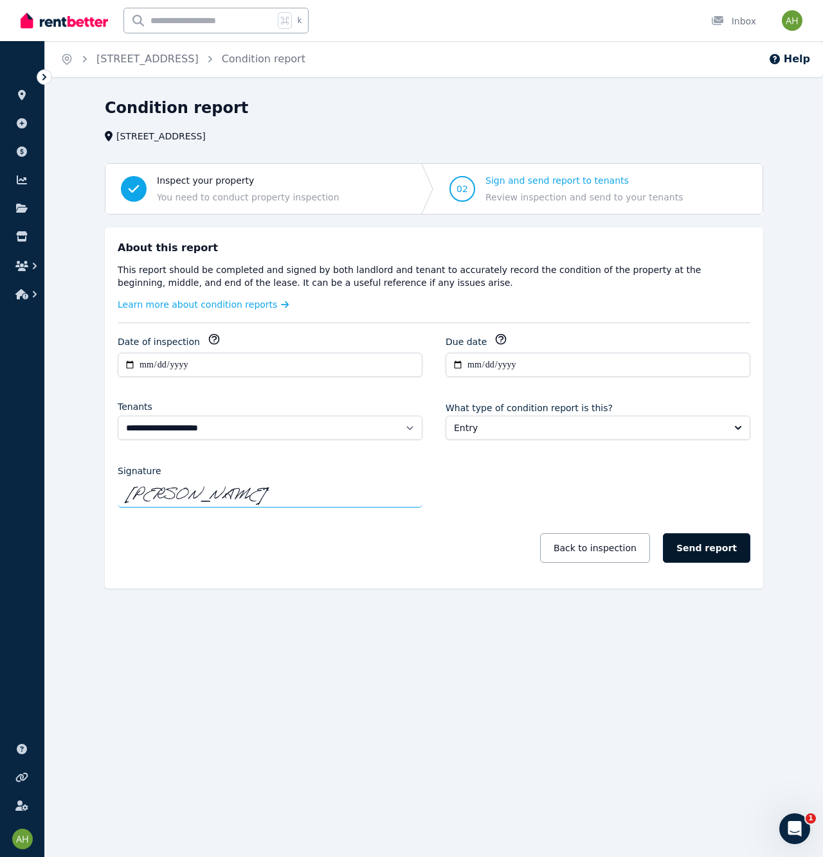
click at [695, 546] on button "Send report" at bounding box center [706, 548] width 87 height 30
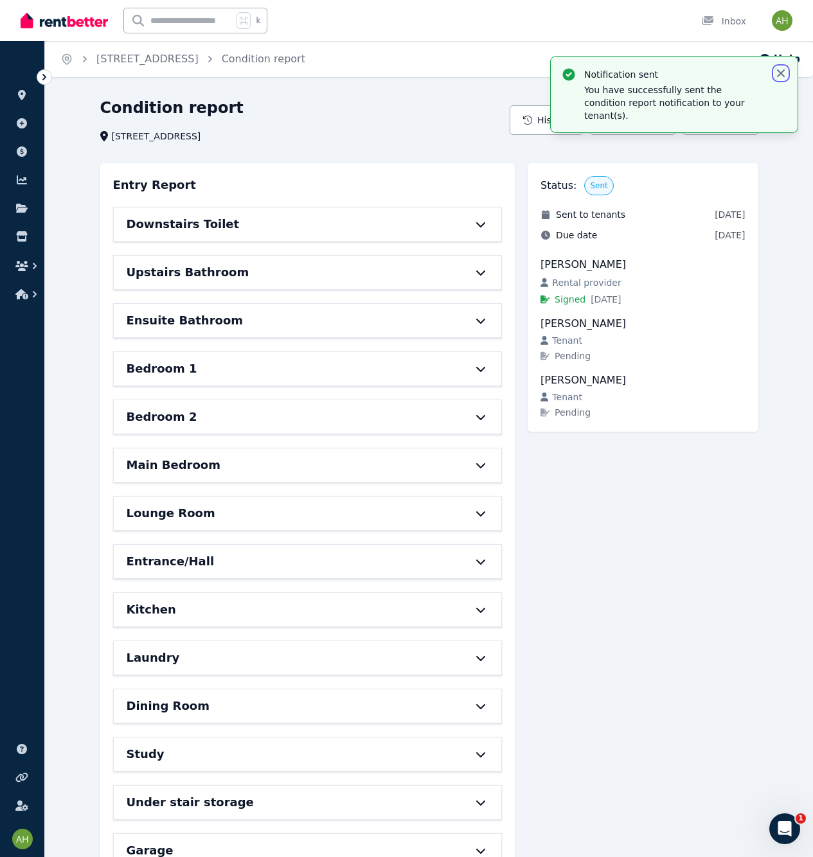
click at [781, 72] on icon "button" at bounding box center [781, 73] width 8 height 8
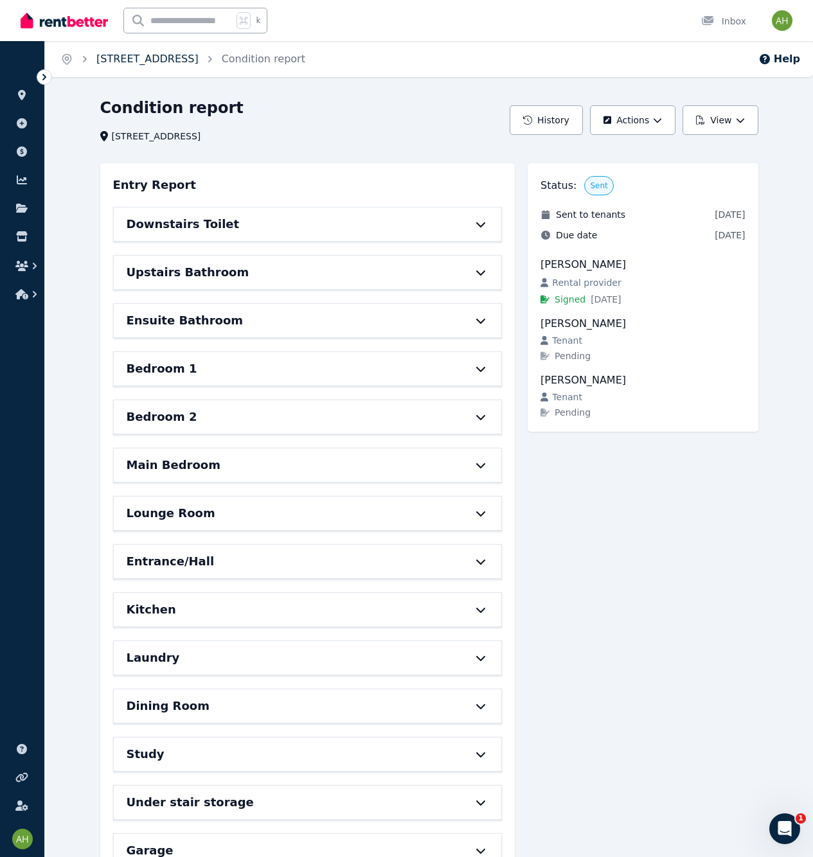
click at [199, 58] on link "[STREET_ADDRESS]" at bounding box center [147, 59] width 102 height 12
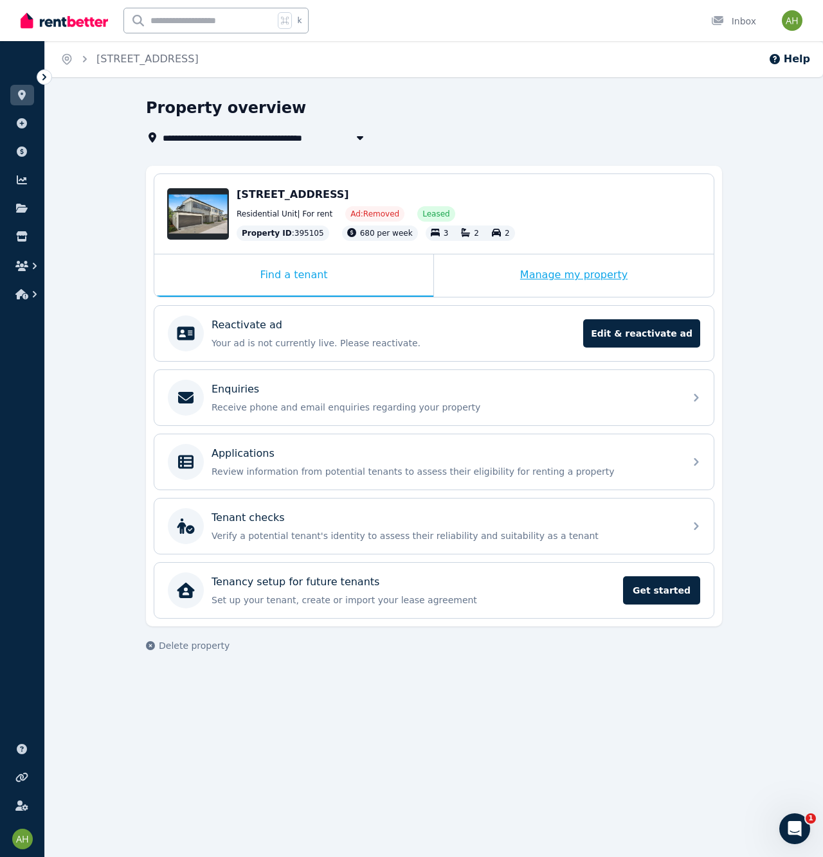
click at [597, 272] on div "Manage my property" at bounding box center [574, 275] width 280 height 42
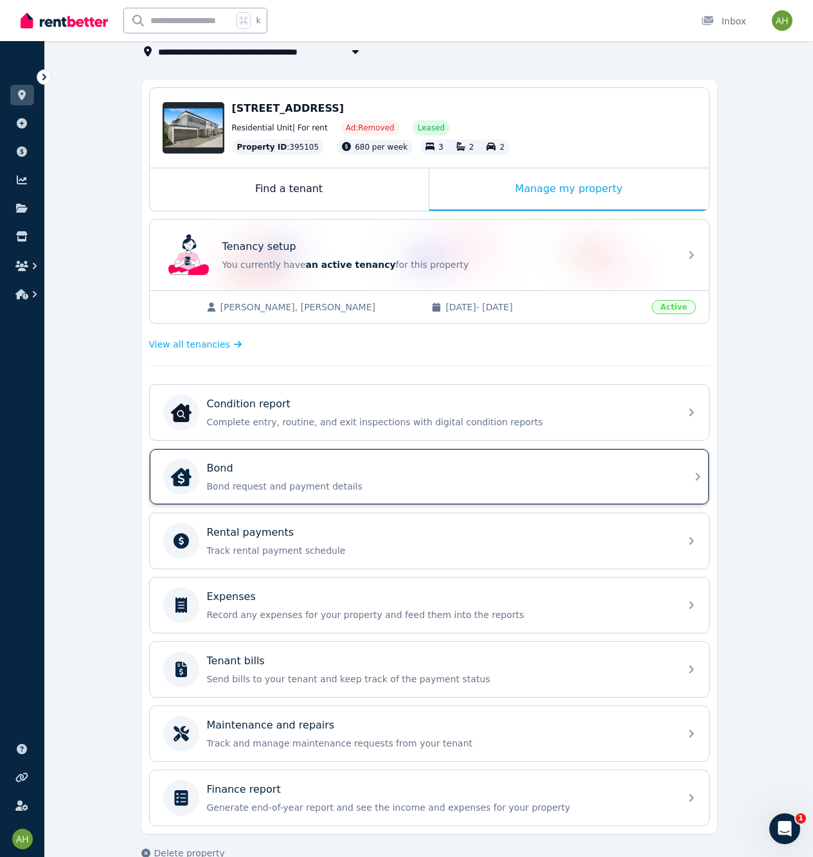
scroll to position [112, 0]
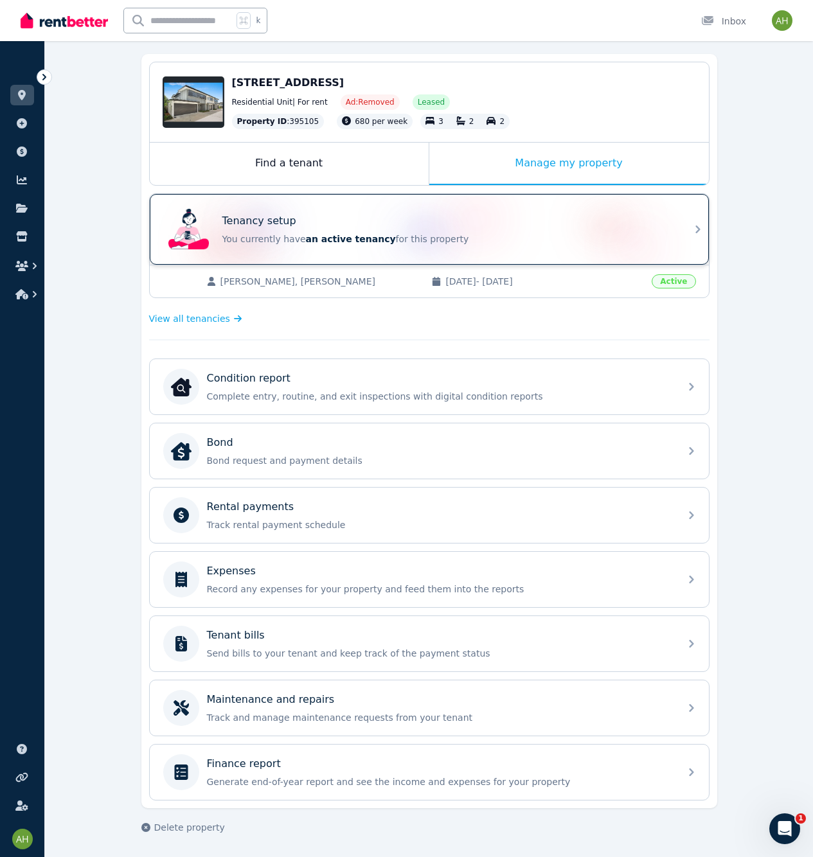
click at [346, 248] on div "Tenancy setup You currently have an active tenancy for this property" at bounding box center [417, 229] width 509 height 51
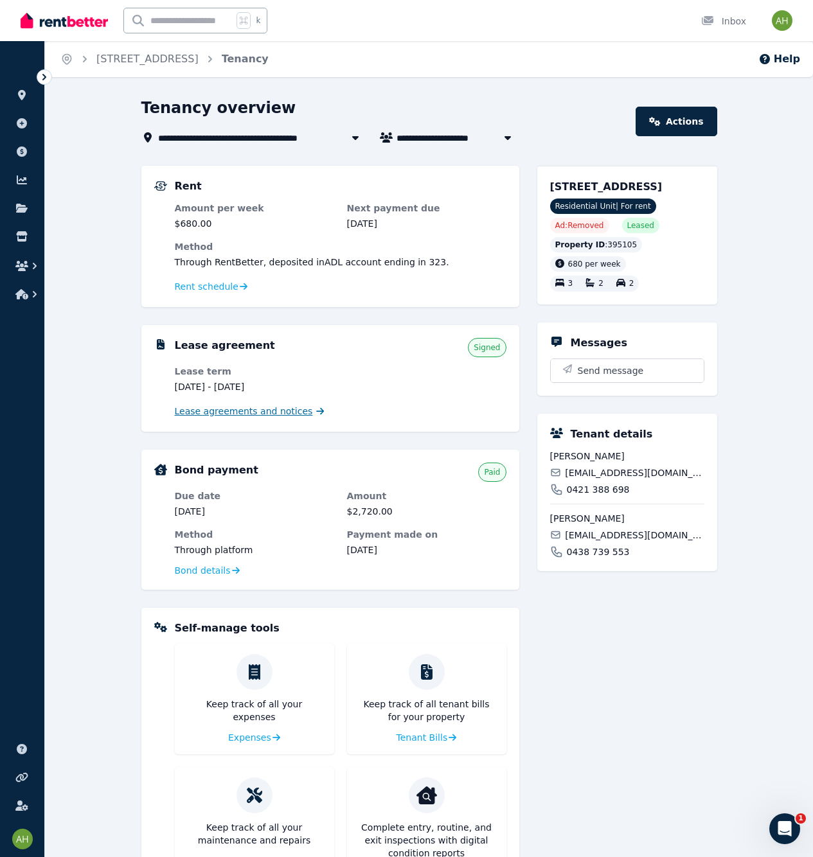
click at [274, 413] on span "Lease agreements and notices" at bounding box center [244, 411] width 138 height 13
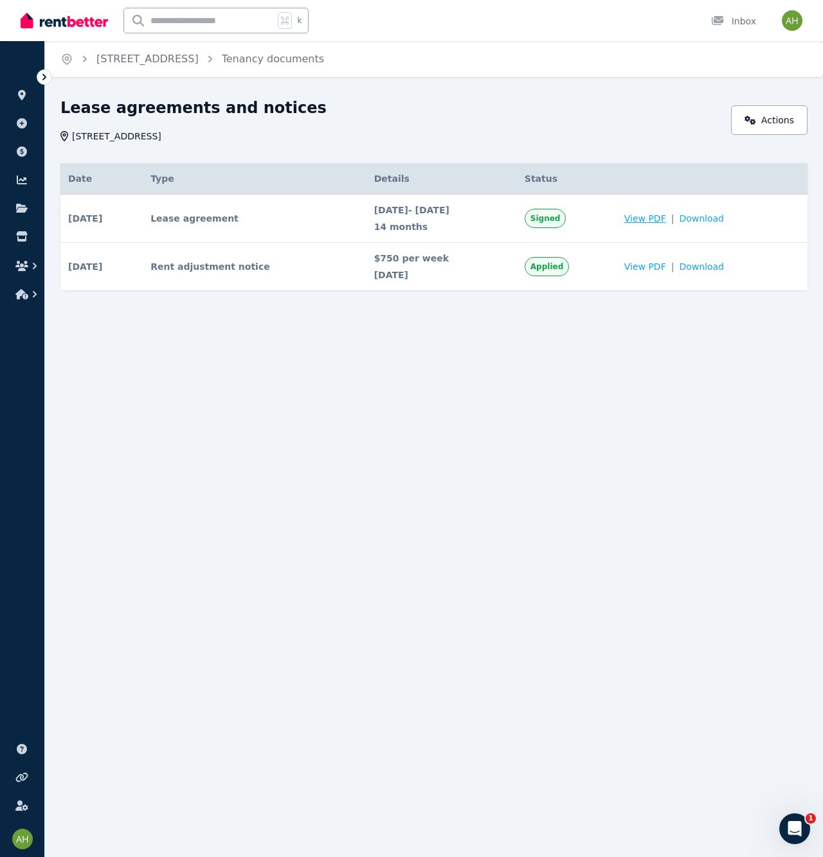
click at [654, 220] on span "View PDF" at bounding box center [645, 218] width 42 height 13
click at [666, 218] on span "View PDF" at bounding box center [645, 218] width 42 height 13
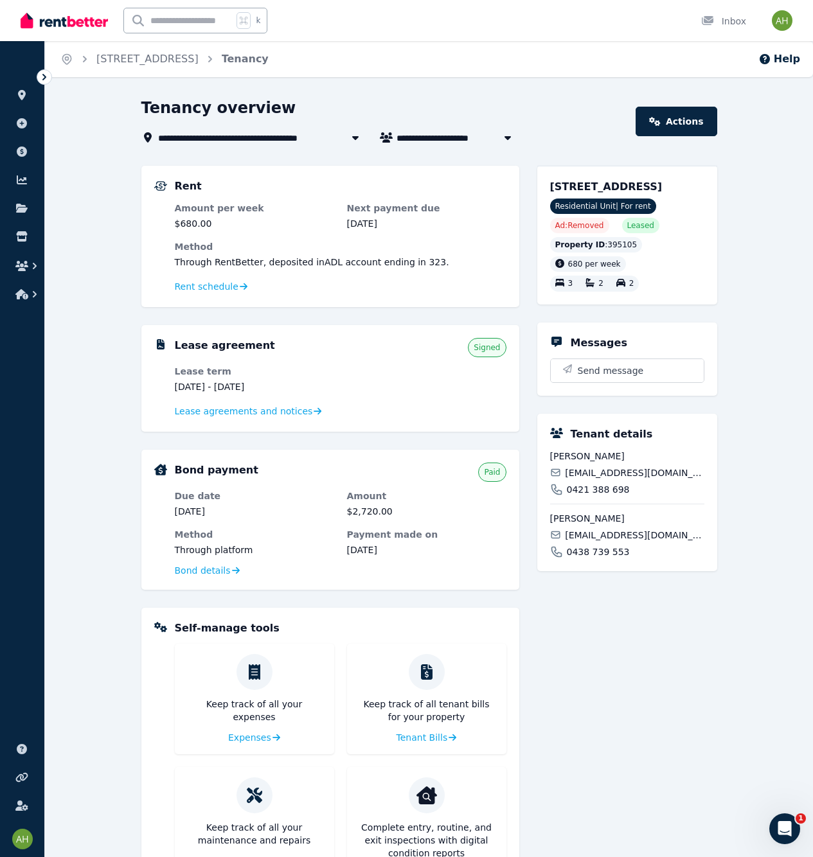
click at [259, 67] on ol "Home [STREET_ADDRESS]" at bounding box center [164, 59] width 239 height 36
click at [199, 64] on link "[STREET_ADDRESS]" at bounding box center [147, 59] width 102 height 12
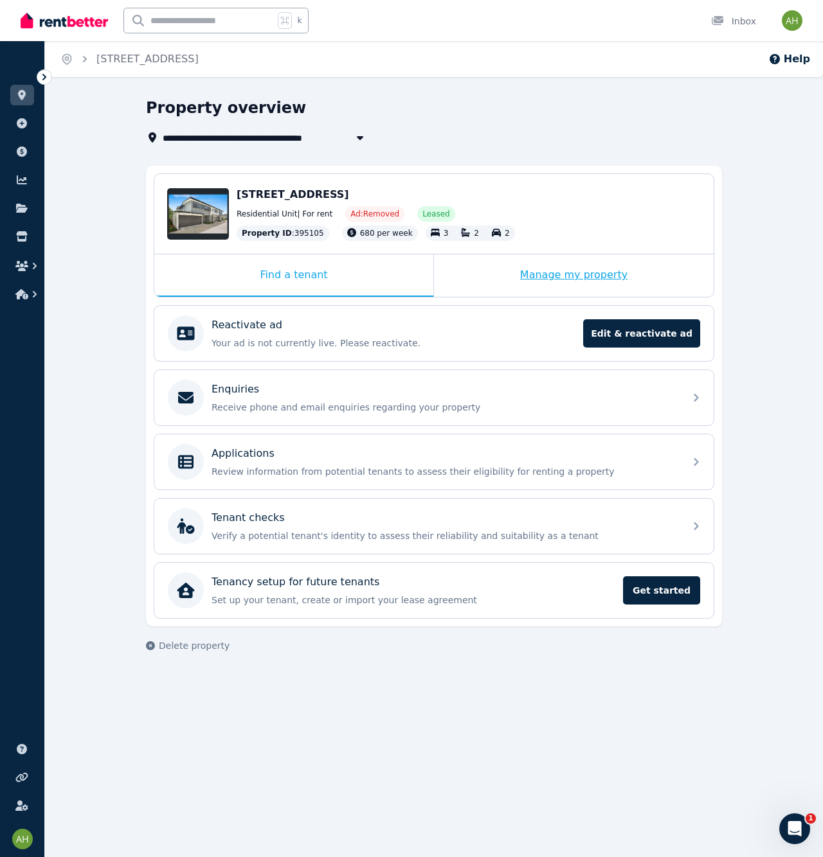
click at [592, 281] on div "Manage my property" at bounding box center [574, 275] width 280 height 42
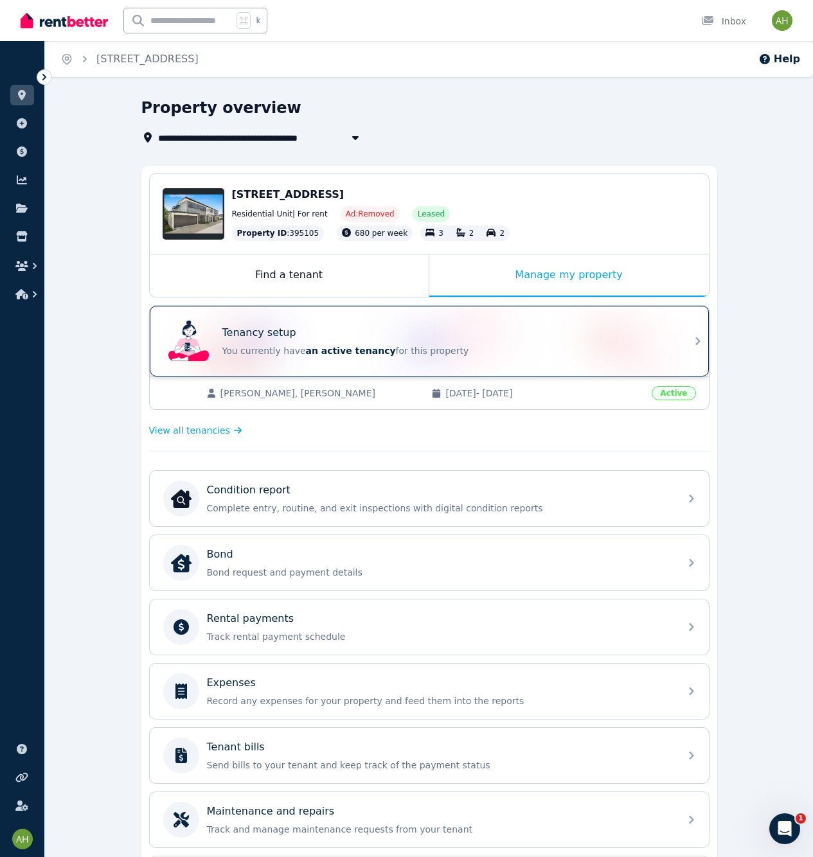
scroll to position [1, 0]
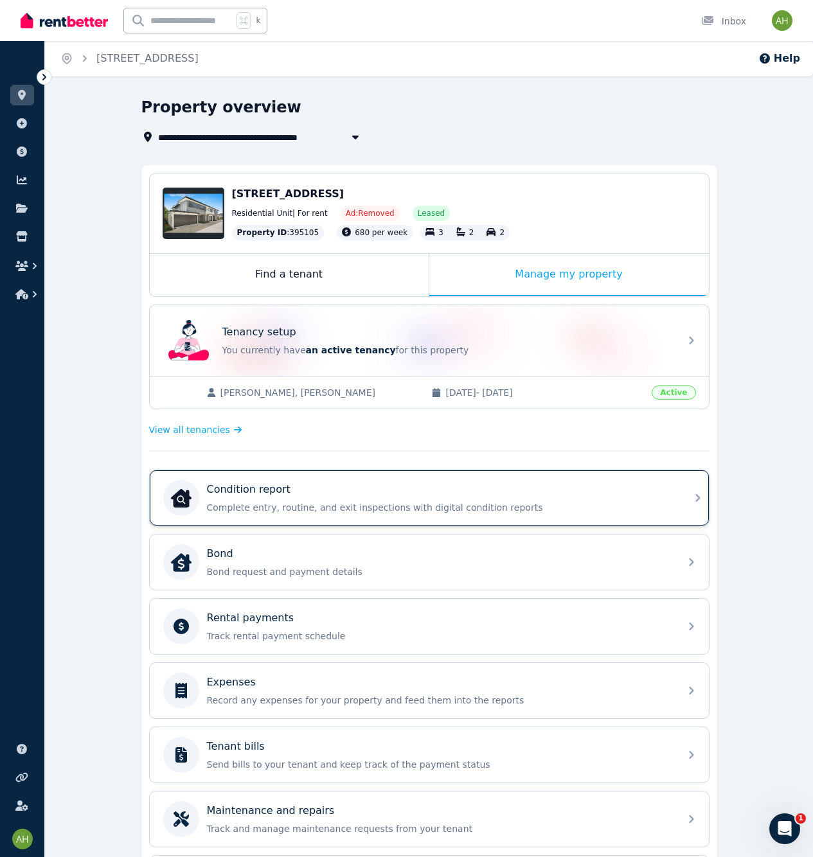
click at [505, 489] on div "Condition report" at bounding box center [439, 489] width 465 height 15
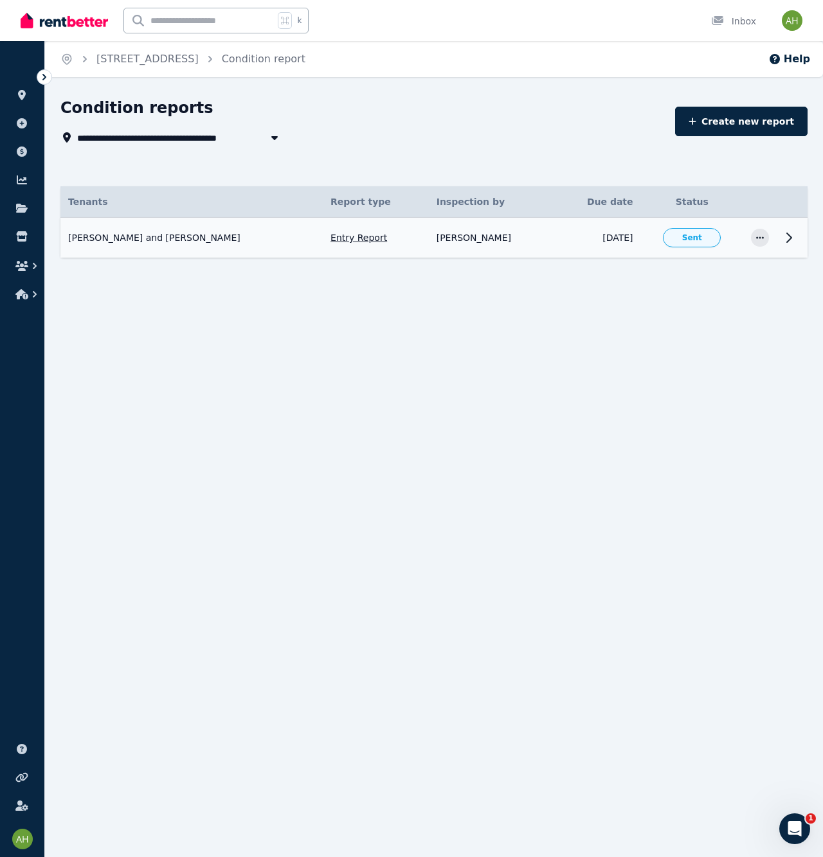
click at [789, 238] on icon at bounding box center [789, 237] width 4 height 9
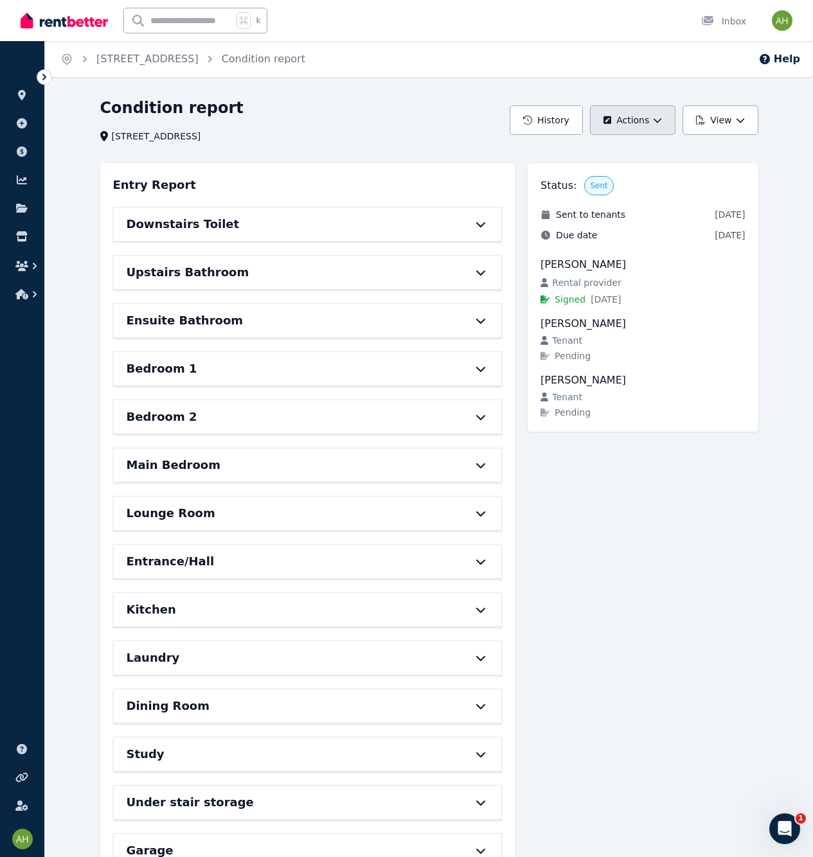
click at [640, 119] on button "Actions" at bounding box center [632, 120] width 85 height 30
click at [720, 118] on button "View" at bounding box center [719, 120] width 75 height 30
click at [681, 171] on p "Download as PDF" at bounding box center [685, 177] width 89 height 13
